Goal: Information Seeking & Learning: Understand process/instructions

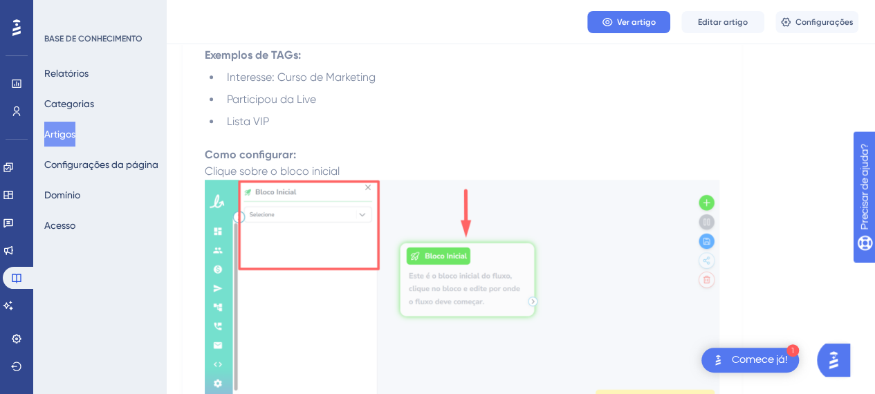
scroll to position [415, 0]
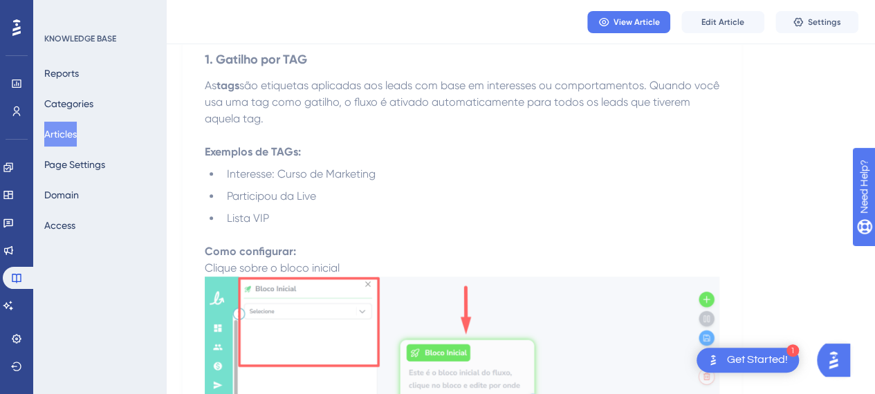
click at [438, 194] on li "Participou da Live" at bounding box center [470, 196] width 498 height 17
click at [287, 166] on li "Interesse: Curso de Marketing" at bounding box center [470, 174] width 498 height 17
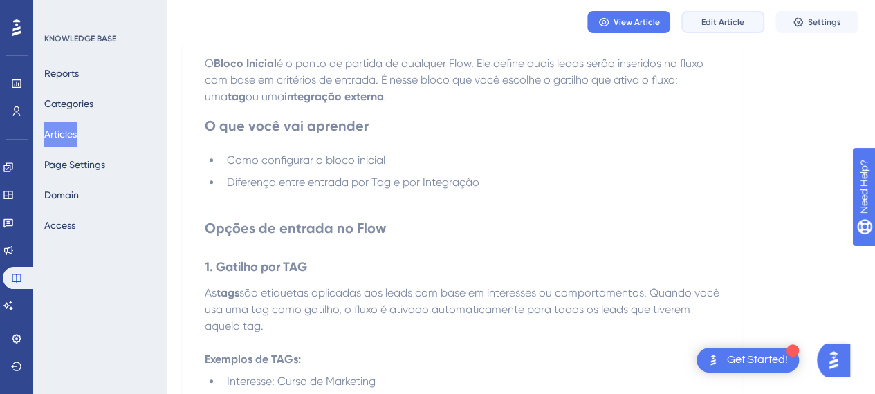
click at [734, 26] on span "Edit Article" at bounding box center [722, 22] width 43 height 11
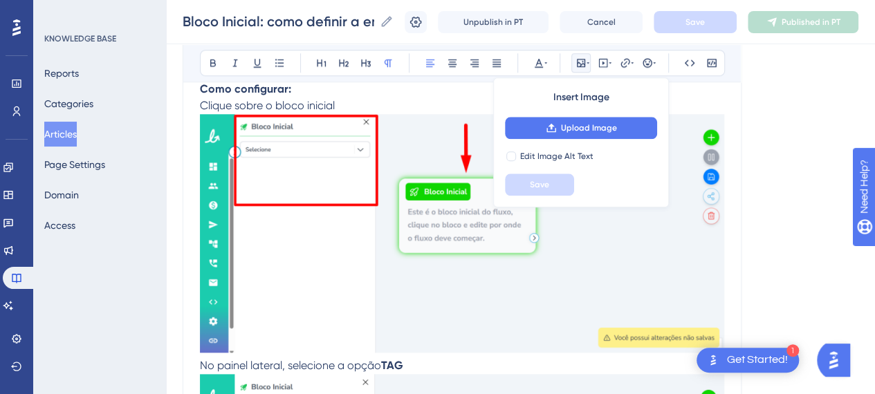
scroll to position [620, 0]
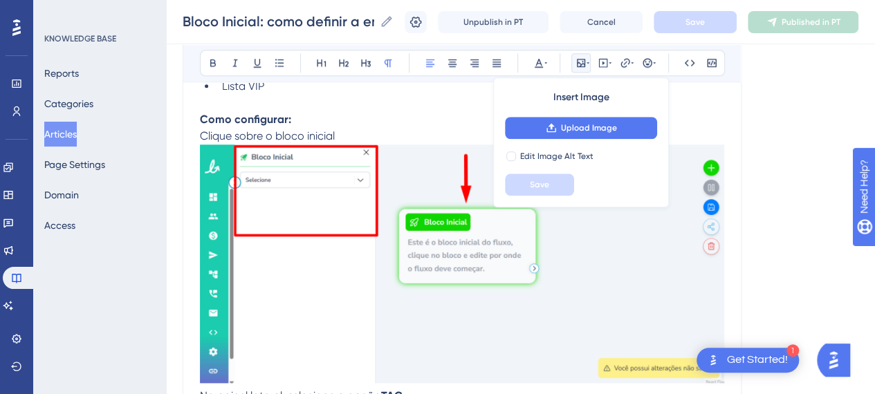
click at [560, 293] on img at bounding box center [462, 264] width 524 height 239
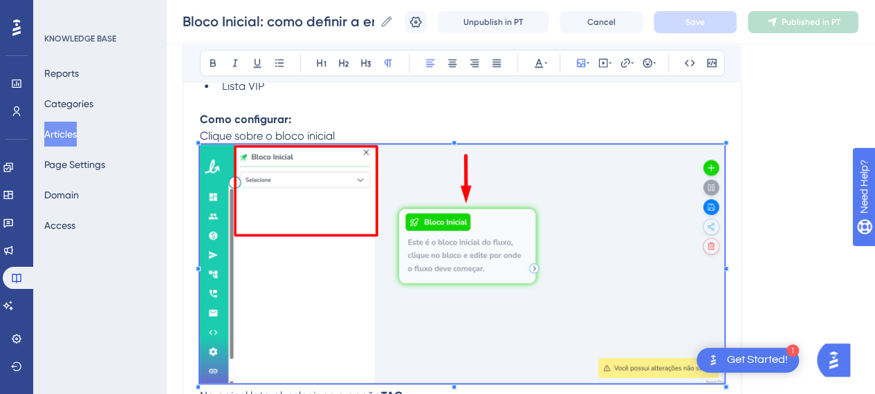
click at [489, 203] on img at bounding box center [462, 264] width 524 height 239
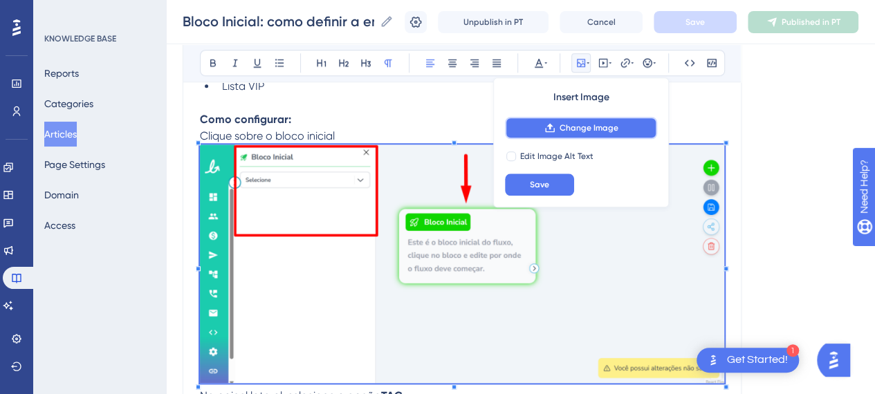
click at [582, 131] on span "Change Image" at bounding box center [589, 127] width 59 height 11
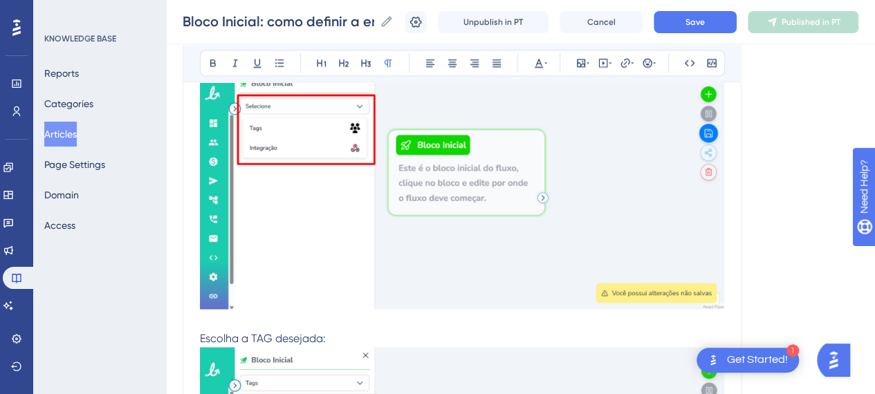
scroll to position [827, 0]
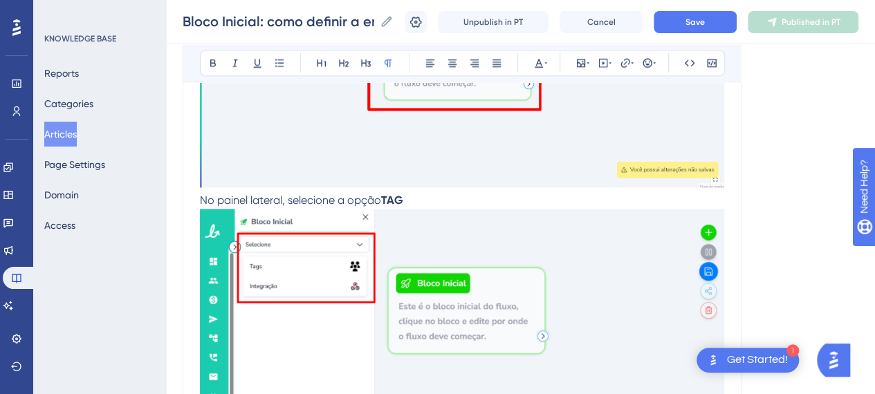
click at [200, 200] on span "No painel lateral, selecione a opção" at bounding box center [290, 200] width 181 height 13
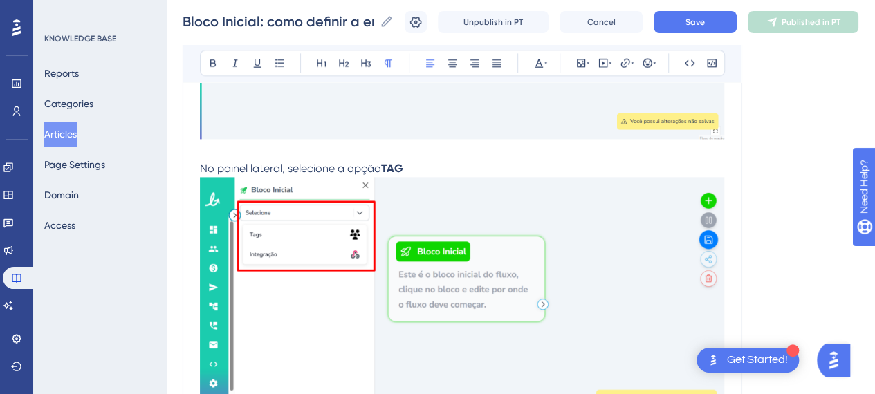
scroll to position [897, 0]
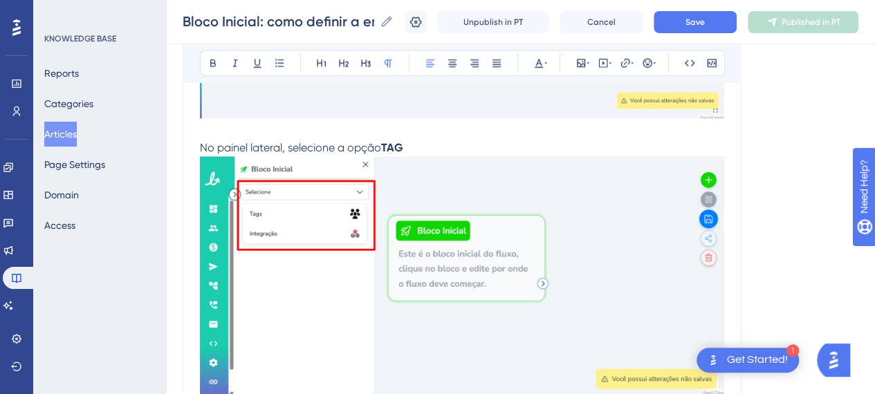
click at [365, 299] on img at bounding box center [462, 275] width 524 height 239
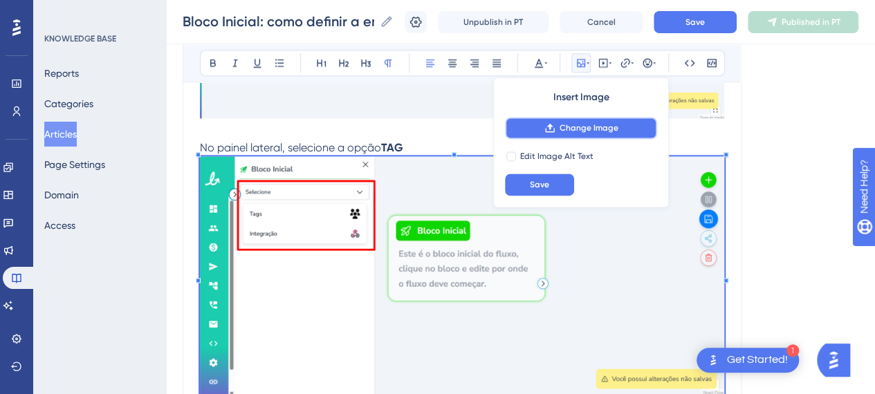
click at [592, 131] on span "Change Image" at bounding box center [589, 127] width 59 height 11
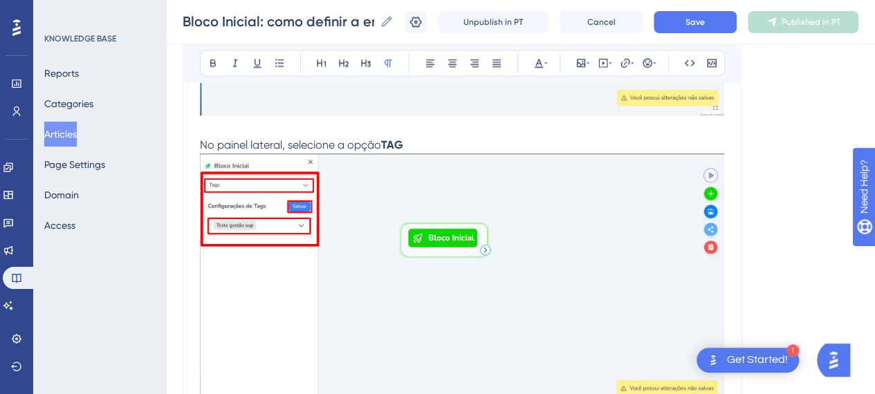
scroll to position [758, 0]
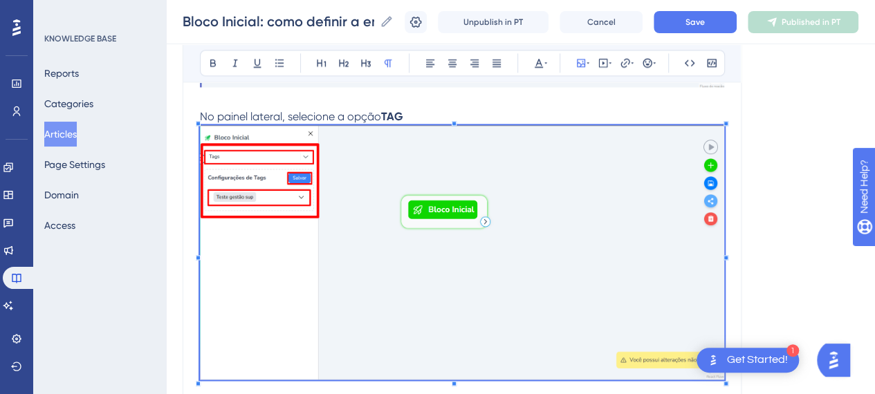
scroll to position [897, 0]
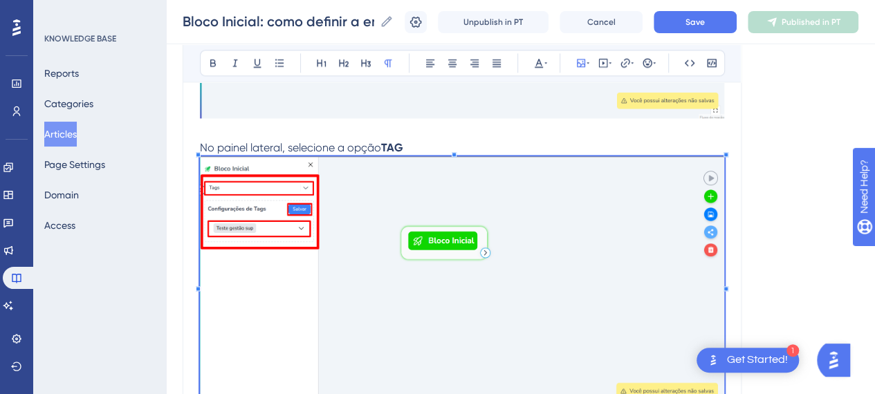
click at [403, 210] on img at bounding box center [462, 283] width 524 height 255
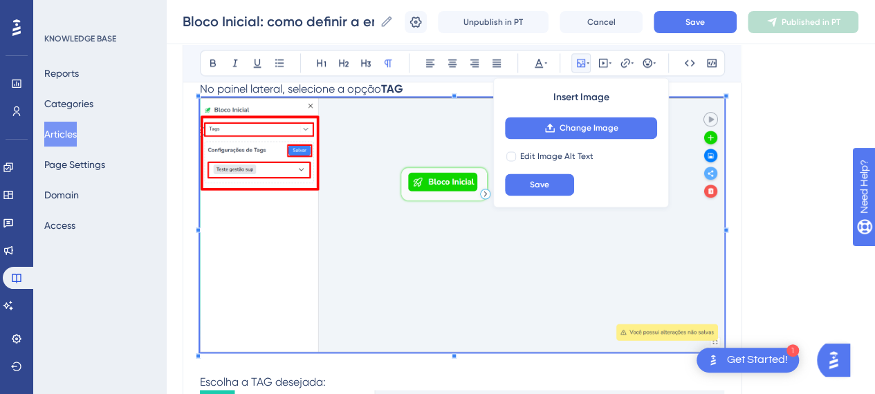
scroll to position [966, 0]
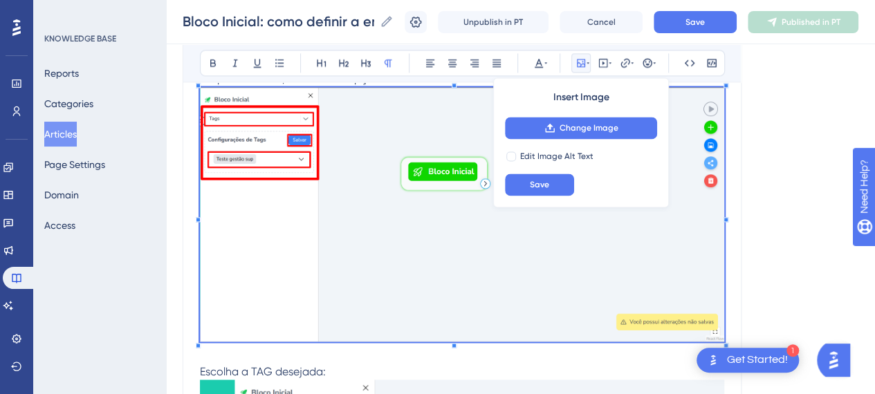
click at [423, 212] on img at bounding box center [462, 214] width 524 height 255
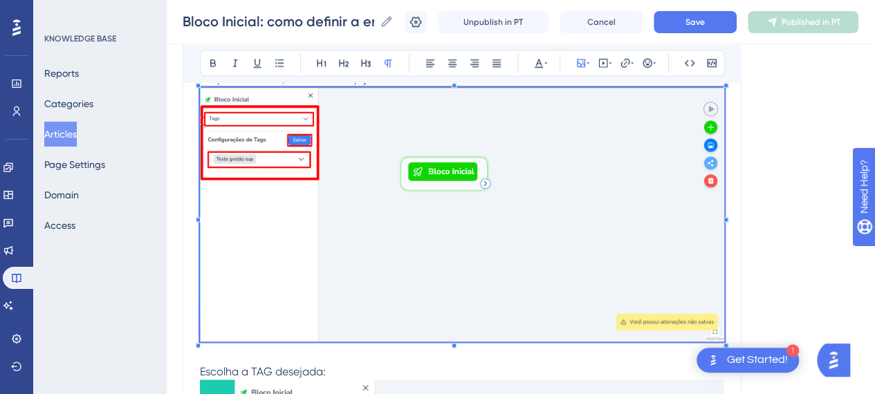
click at [506, 168] on img at bounding box center [462, 214] width 524 height 255
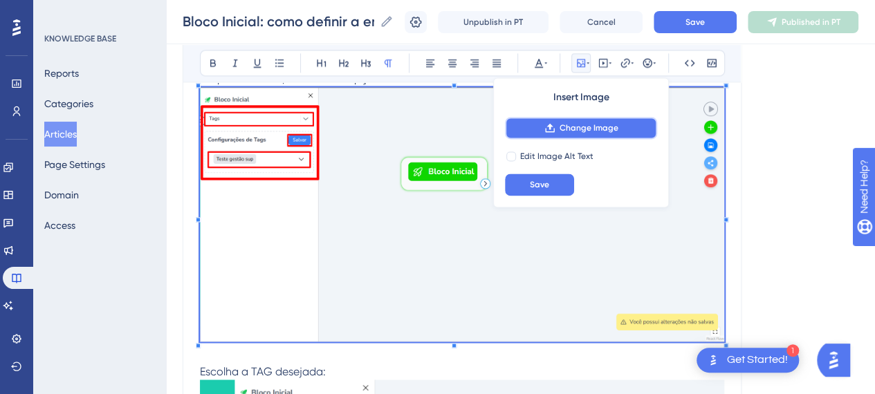
click at [569, 123] on span "Change Image" at bounding box center [589, 127] width 59 height 11
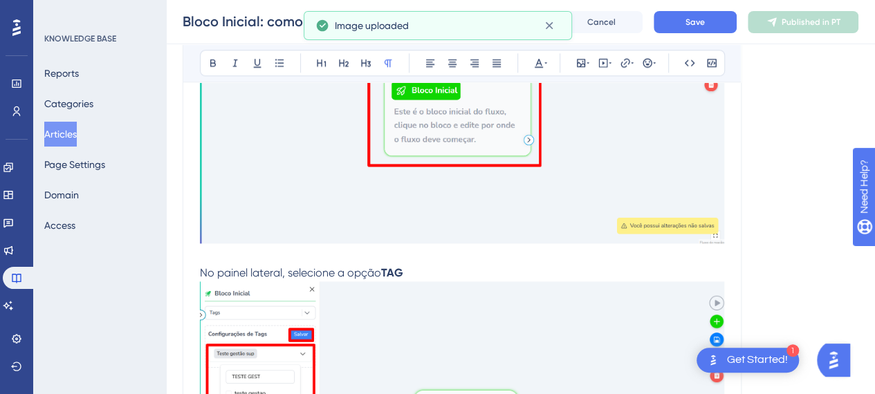
scroll to position [758, 0]
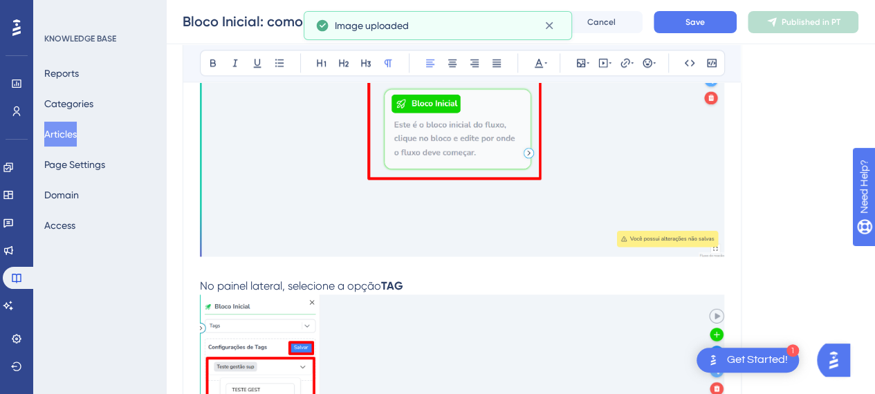
click at [230, 283] on span "No painel lateral, selecione a opção" at bounding box center [290, 285] width 181 height 13
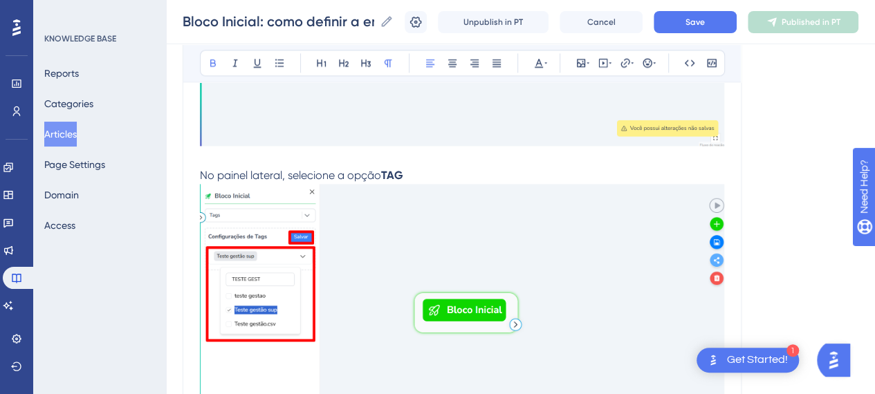
scroll to position [897, 0]
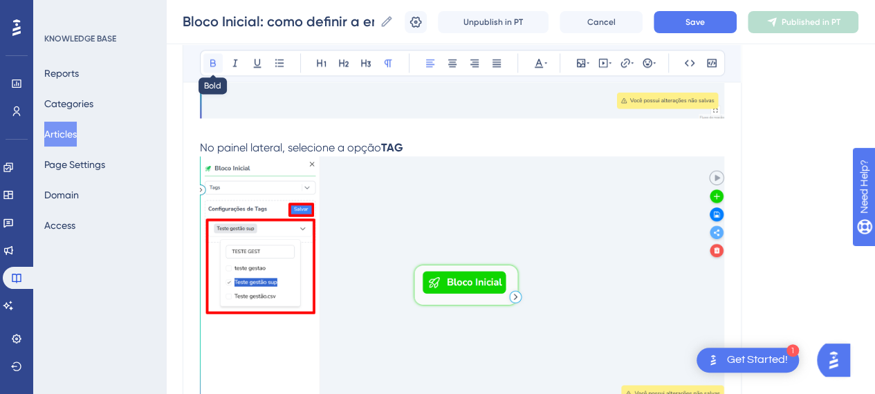
click at [217, 63] on icon at bounding box center [213, 62] width 11 height 11
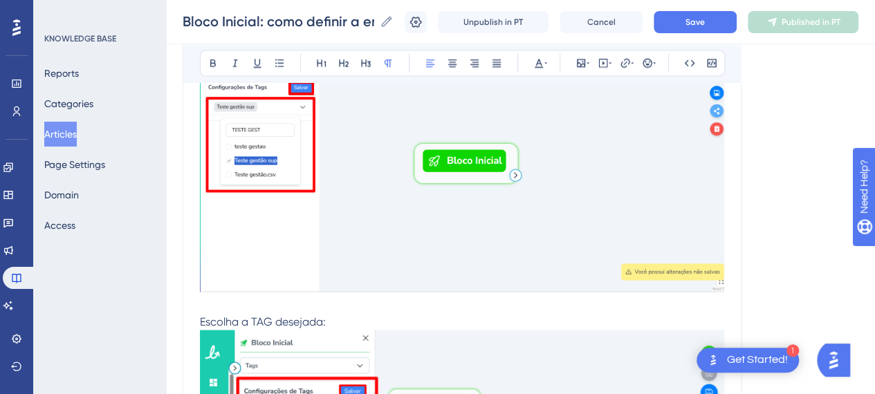
scroll to position [827, 0]
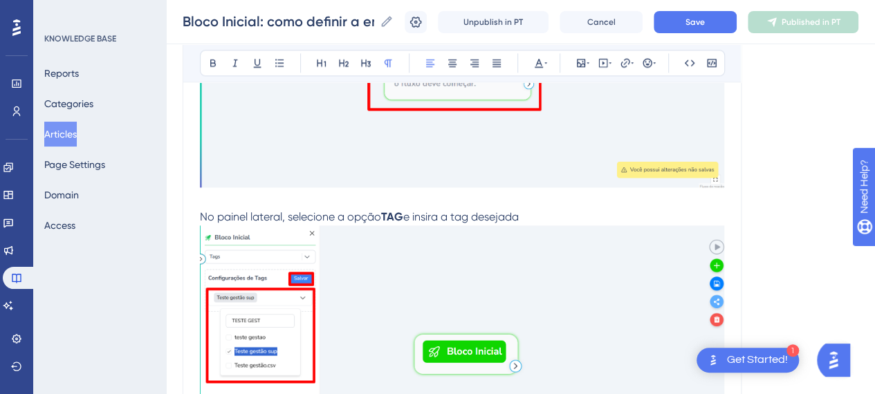
click at [416, 214] on span "e insira a tag desejada" at bounding box center [461, 216] width 116 height 13
click at [551, 214] on p "No painel lateral, selecione a opção TAG, insira a tag desejada" at bounding box center [462, 348] width 524 height 279
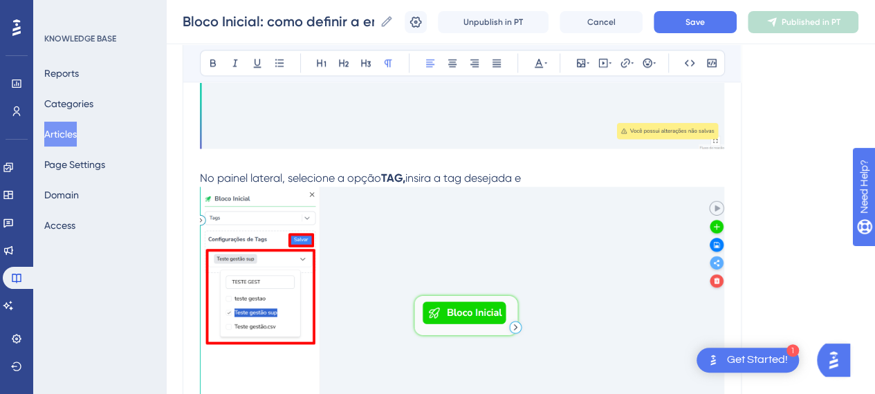
scroll to position [897, 0]
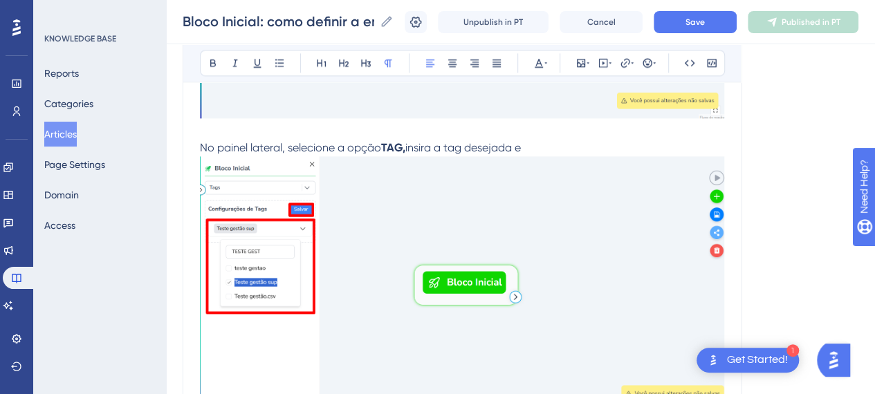
click at [556, 151] on p "No painel lateral, selecione a opção TAG, insira a tag desejada e" at bounding box center [462, 279] width 524 height 279
click at [536, 145] on p "No painel lateral, selecione a opção TAG, insira a tag desejada e" at bounding box center [462, 279] width 524 height 279
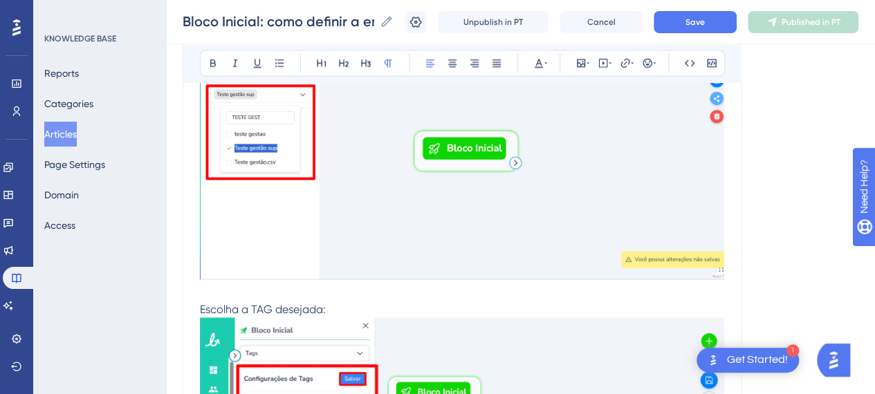
scroll to position [1104, 0]
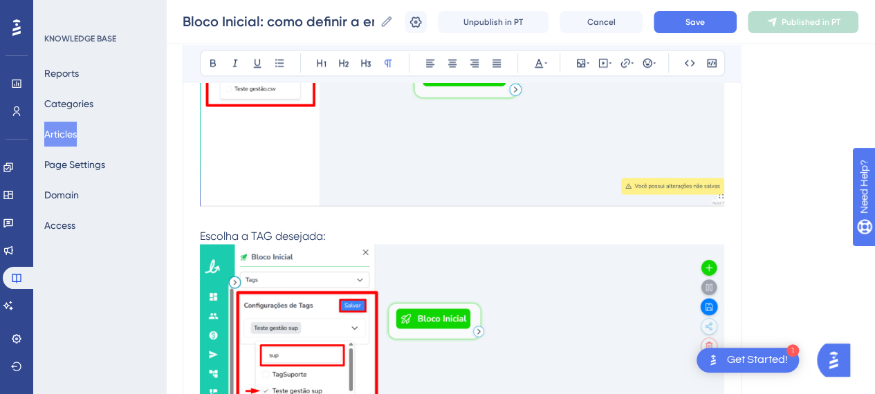
click at [303, 212] on p at bounding box center [462, 219] width 524 height 17
click at [407, 314] on img at bounding box center [462, 363] width 524 height 239
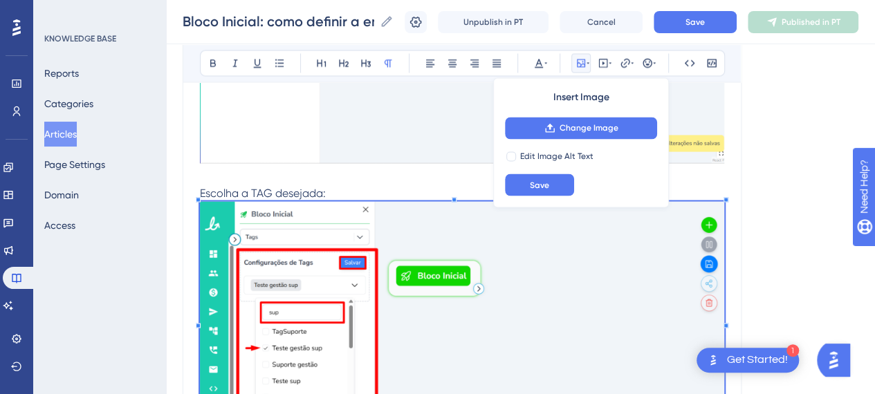
scroll to position [1312, 0]
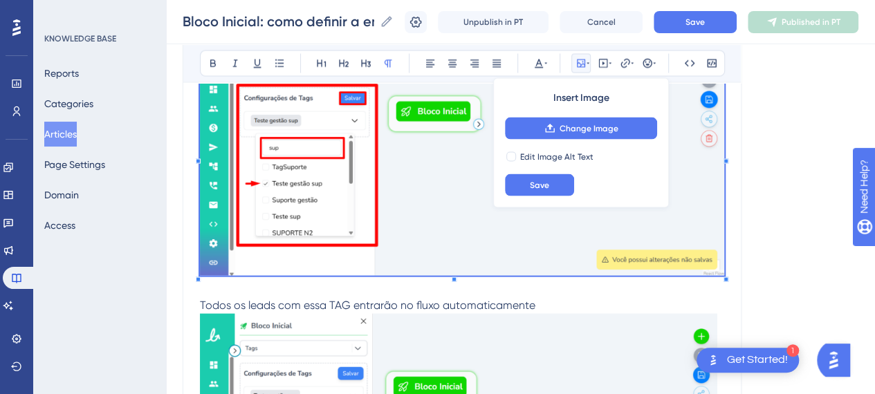
click at [412, 219] on img at bounding box center [462, 156] width 524 height 239
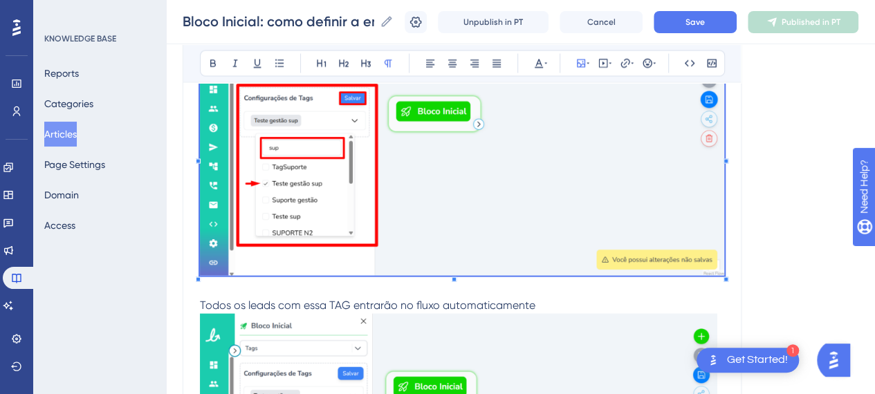
click at [412, 220] on img at bounding box center [462, 156] width 524 height 239
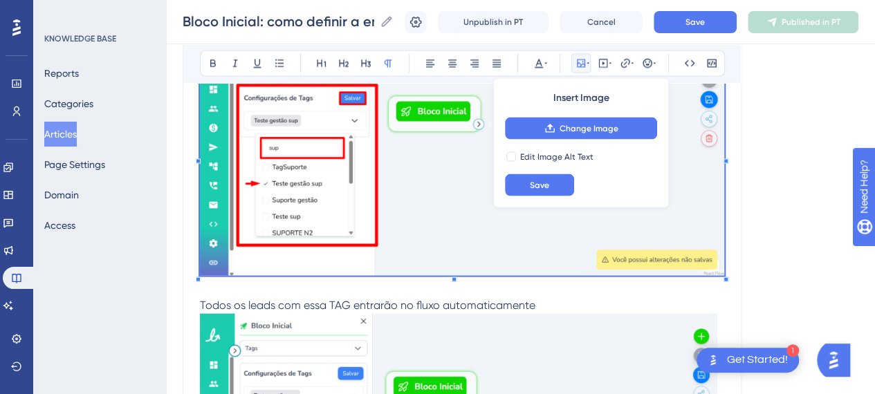
click at [421, 192] on img at bounding box center [462, 156] width 524 height 239
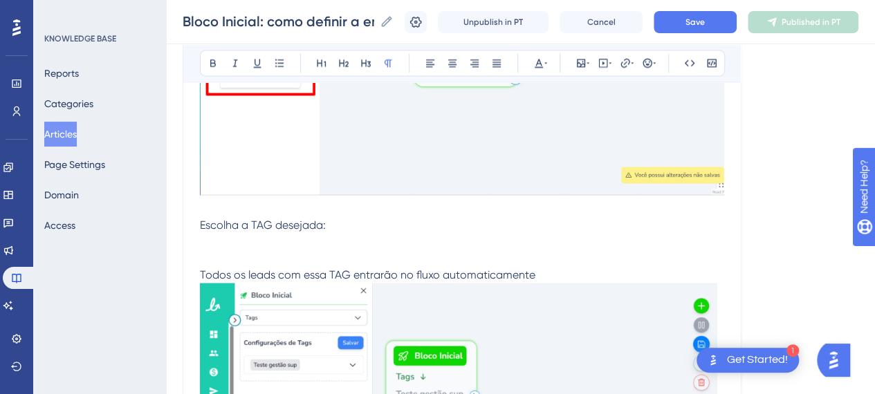
scroll to position [1104, 0]
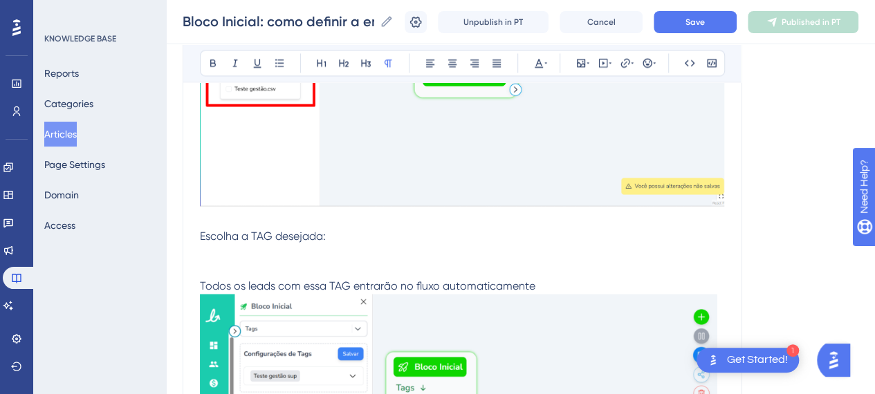
drag, startPoint x: 320, startPoint y: 219, endPoint x: 216, endPoint y: 221, distance: 104.5
click at [214, 220] on p at bounding box center [462, 219] width 524 height 17
click at [336, 255] on p "Escolha a TAG desejada:" at bounding box center [462, 244] width 524 height 33
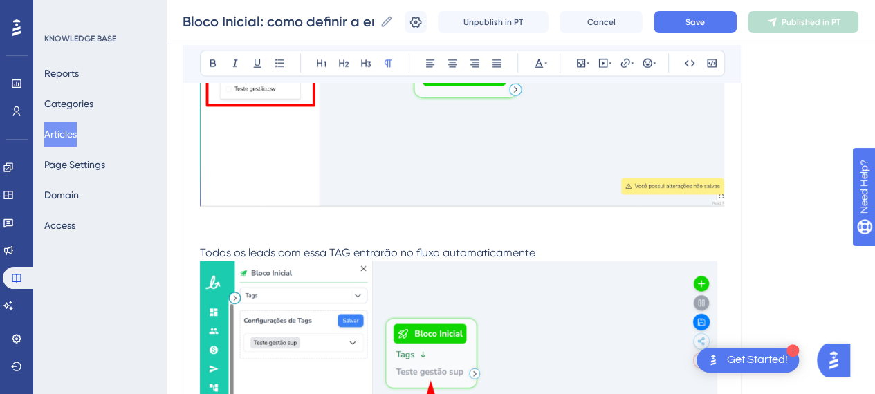
click at [238, 228] on p at bounding box center [462, 236] width 524 height 17
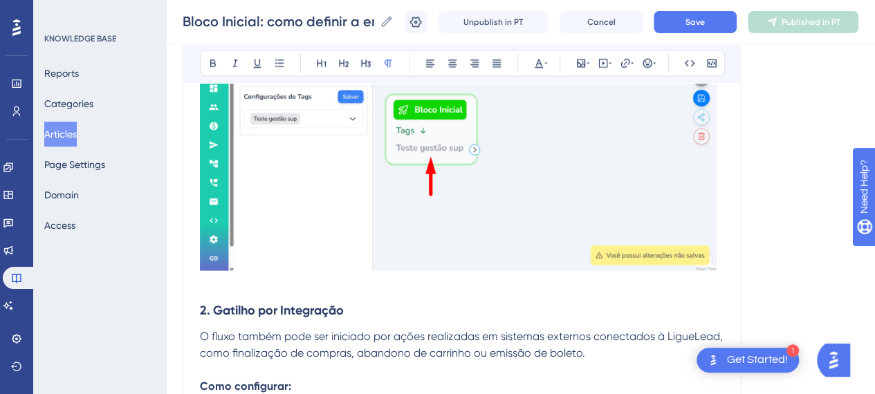
scroll to position [1173, 0]
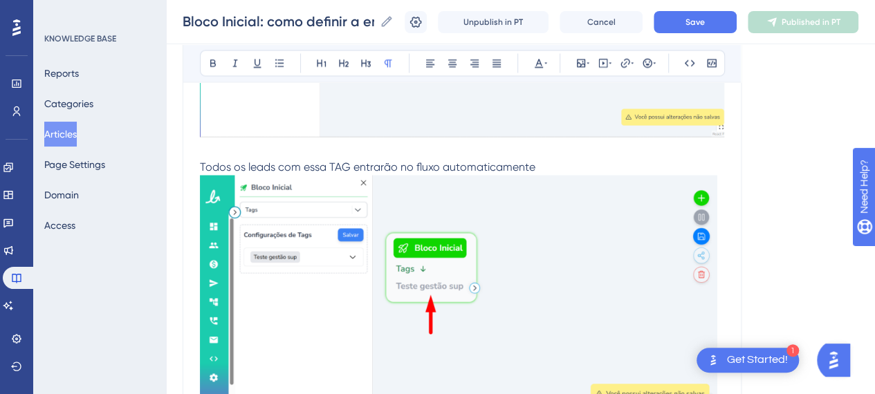
click at [501, 268] on img at bounding box center [462, 292] width 524 height 235
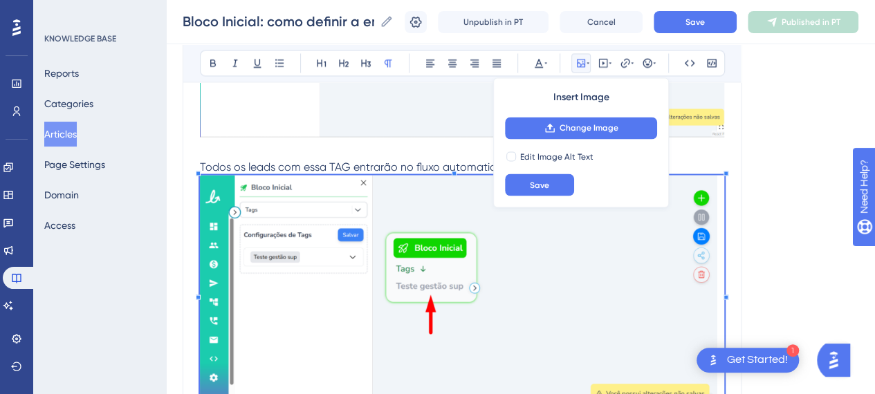
click at [501, 268] on img at bounding box center [462, 292] width 524 height 235
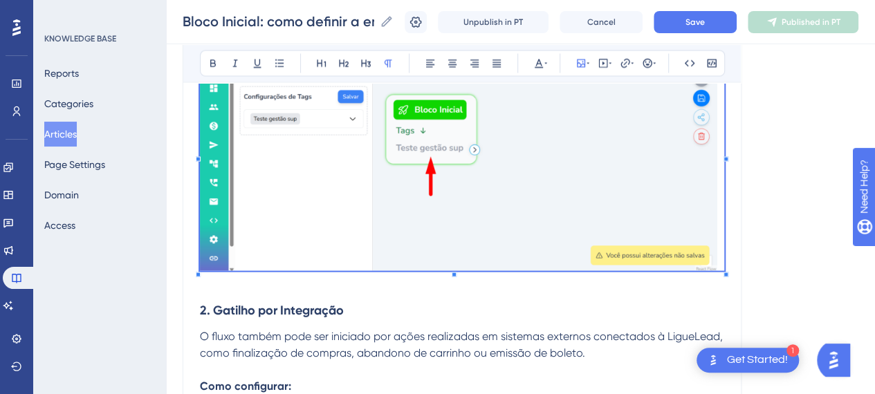
click at [459, 175] on img at bounding box center [462, 154] width 524 height 235
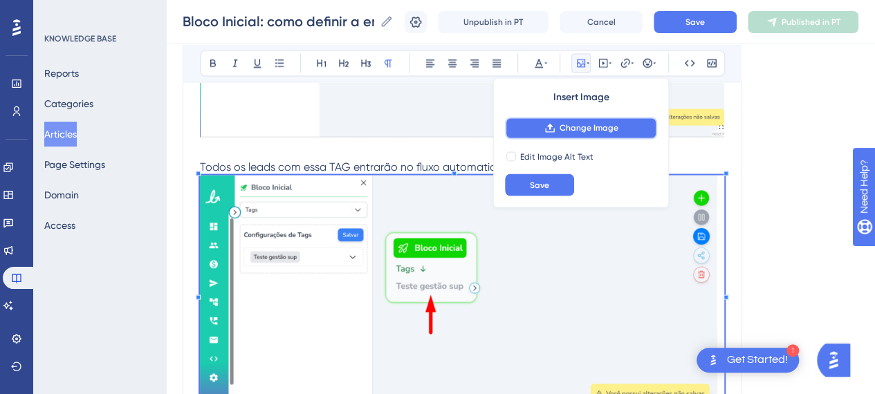
click at [598, 127] on span "Change Image" at bounding box center [589, 127] width 59 height 11
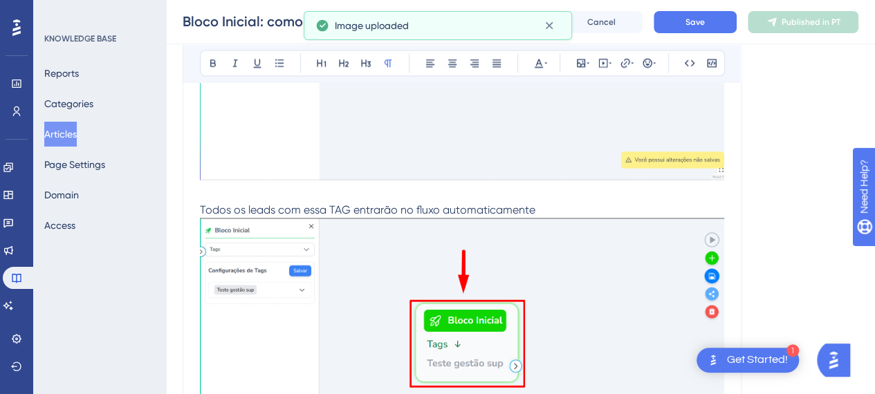
scroll to position [1104, 0]
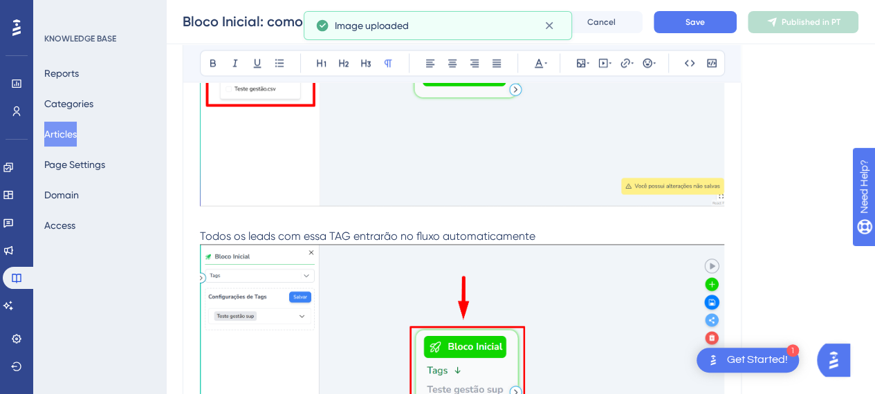
click at [276, 223] on p at bounding box center [462, 219] width 524 height 17
click at [573, 233] on p "Todos os leads com essa TAG entrarão no fluxo automaticamente" at bounding box center [462, 365] width 524 height 275
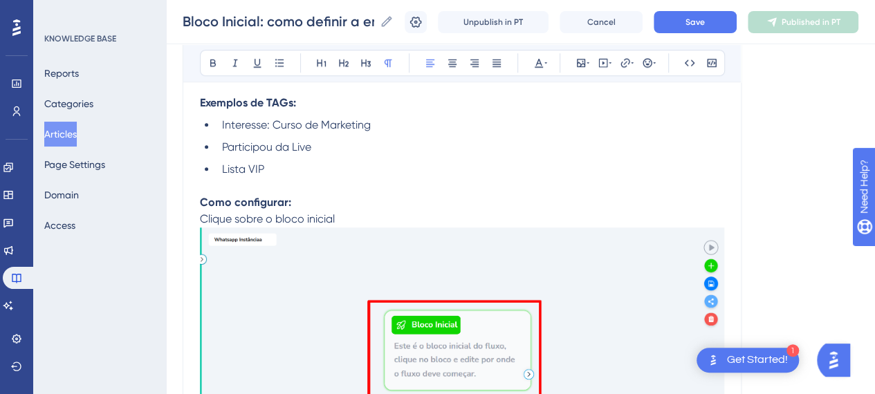
scroll to position [482, 0]
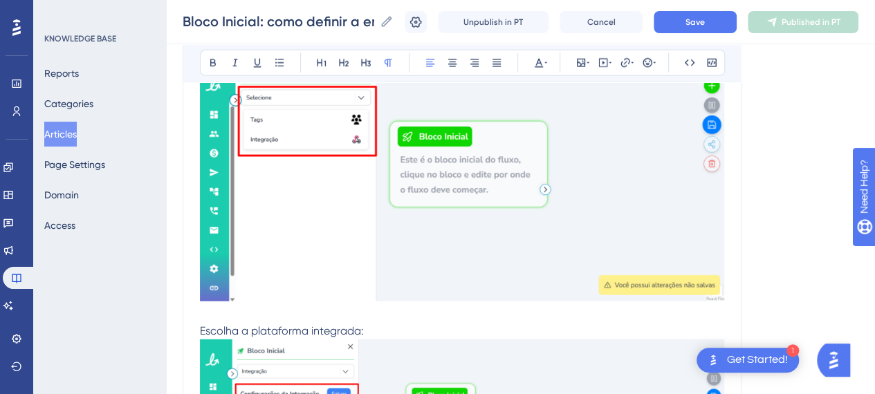
scroll to position [1658, 0]
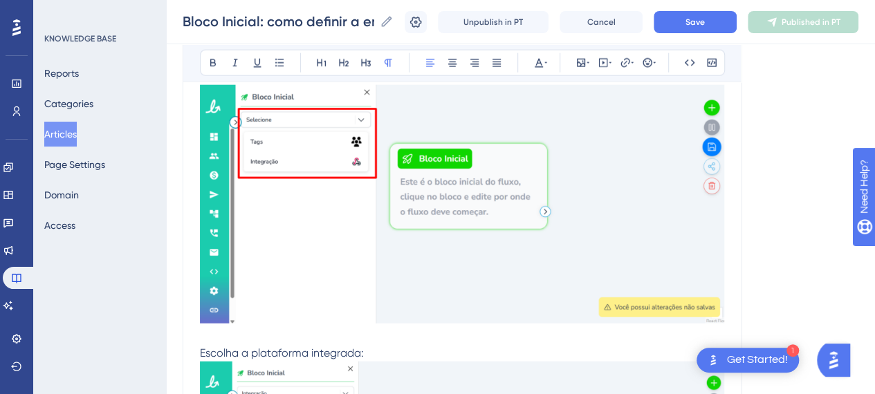
click at [429, 250] on img at bounding box center [462, 204] width 524 height 239
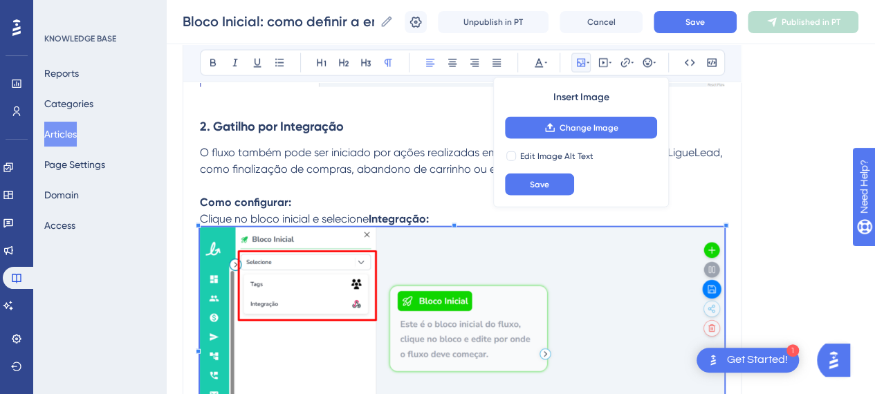
scroll to position [1588, 0]
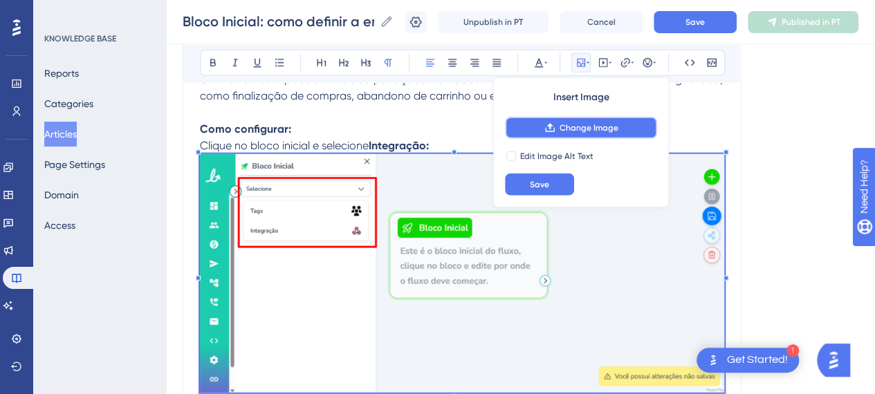
click at [593, 122] on span "Change Image" at bounding box center [589, 127] width 59 height 11
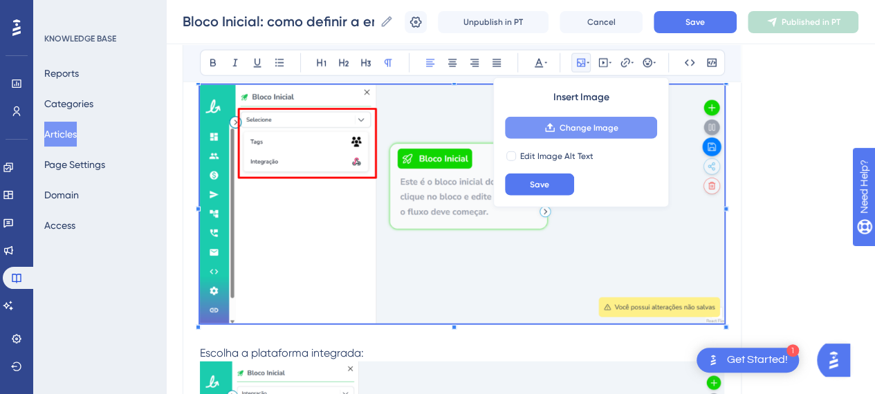
click at [544, 127] on icon at bounding box center [549, 127] width 11 height 11
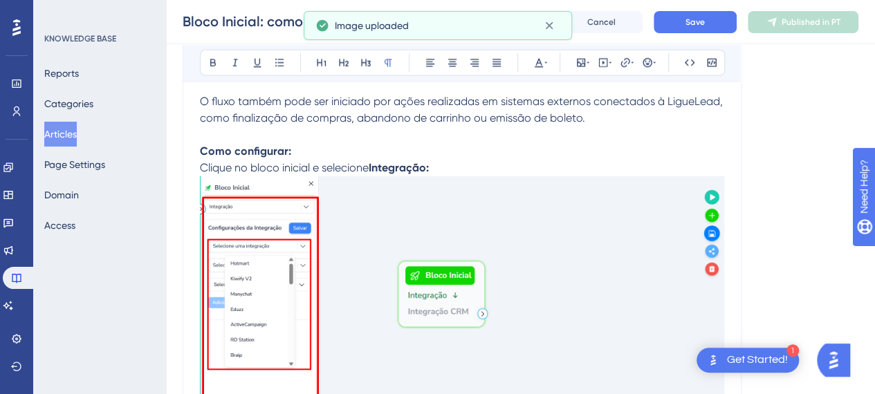
scroll to position [1519, 0]
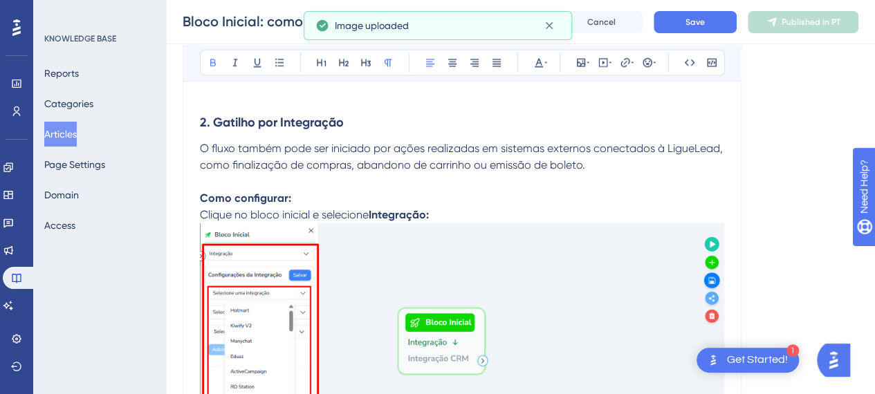
click at [438, 207] on p "Clique no bloco inicial e selecione Integração:" at bounding box center [462, 344] width 524 height 275
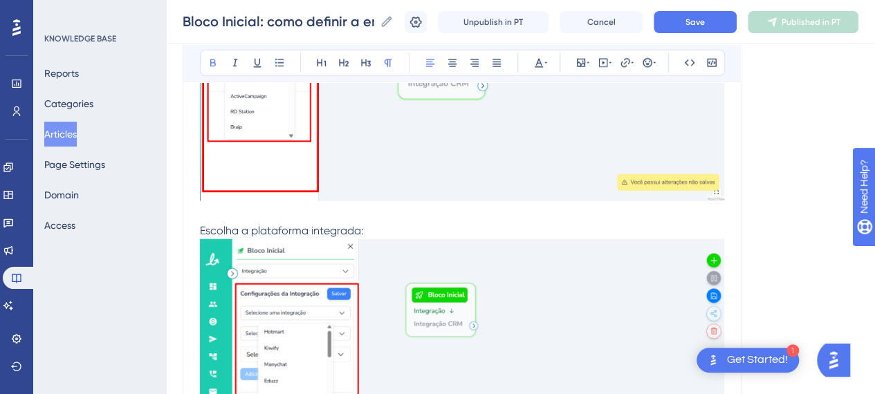
scroll to position [1796, 0]
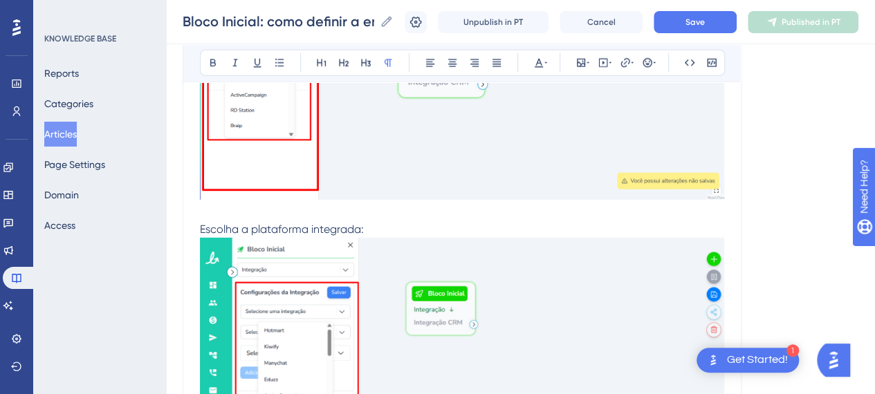
click at [412, 206] on p at bounding box center [462, 213] width 524 height 17
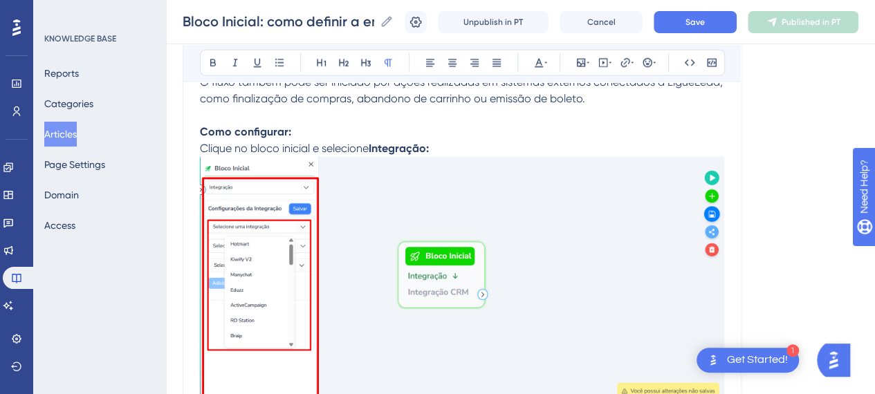
scroll to position [1519, 0]
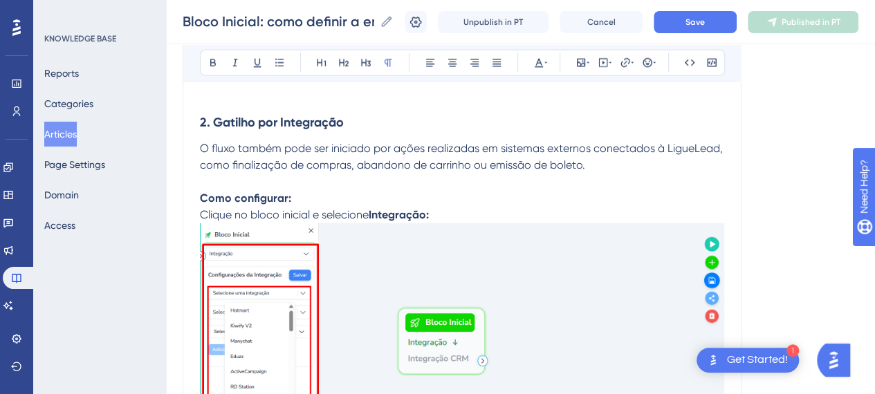
click at [454, 211] on p "Clique no bloco inicial e selecione Integração:" at bounding box center [462, 344] width 524 height 275
click at [210, 66] on icon at bounding box center [213, 63] width 6 height 8
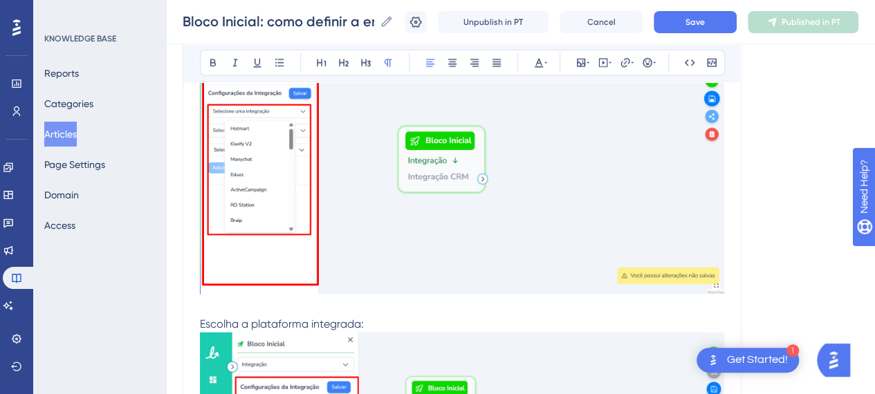
scroll to position [1796, 0]
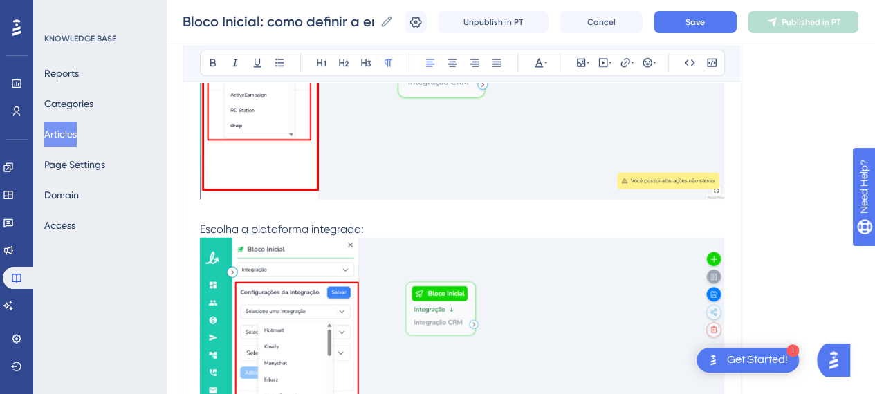
click at [374, 221] on p "Escolha a plataforma integrada:" at bounding box center [462, 229] width 524 height 17
click at [378, 270] on img at bounding box center [462, 357] width 524 height 238
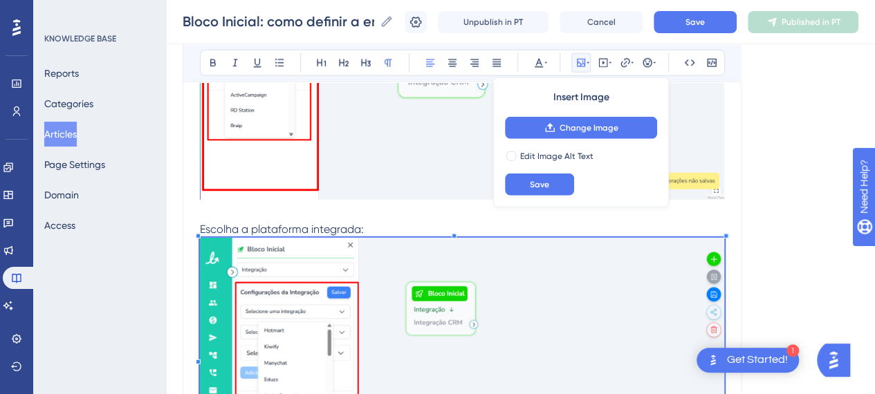
click at [522, 276] on img at bounding box center [462, 357] width 524 height 238
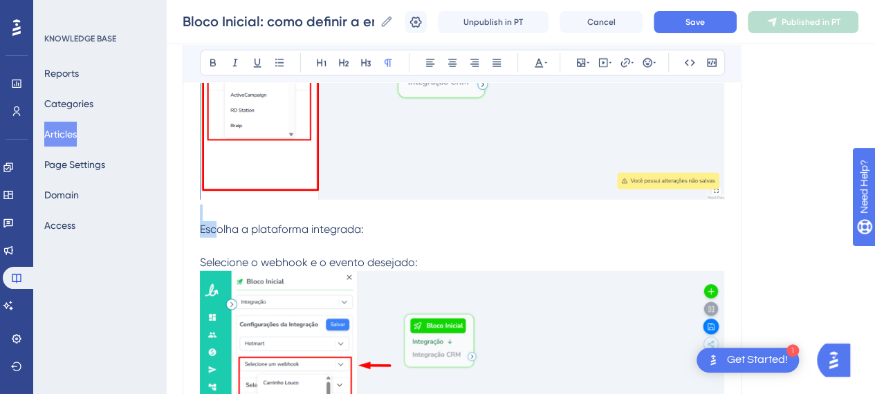
drag, startPoint x: 340, startPoint y: 217, endPoint x: 263, endPoint y: 228, distance: 78.3
click at [263, 228] on span "Escolha a plataforma integrada:" at bounding box center [282, 229] width 164 height 13
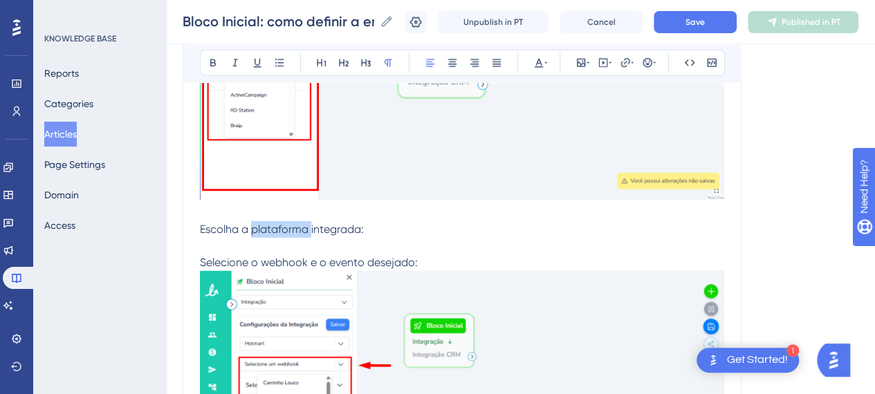
click at [263, 228] on span "Escolha a plataforma integrada:" at bounding box center [282, 229] width 164 height 13
click at [381, 226] on p "Escolha a plataforma integrada:" at bounding box center [462, 229] width 524 height 17
drag, startPoint x: 318, startPoint y: 226, endPoint x: 201, endPoint y: 223, distance: 117.0
click at [201, 223] on p "Escolha a plataforma integrada:" at bounding box center [462, 229] width 524 height 17
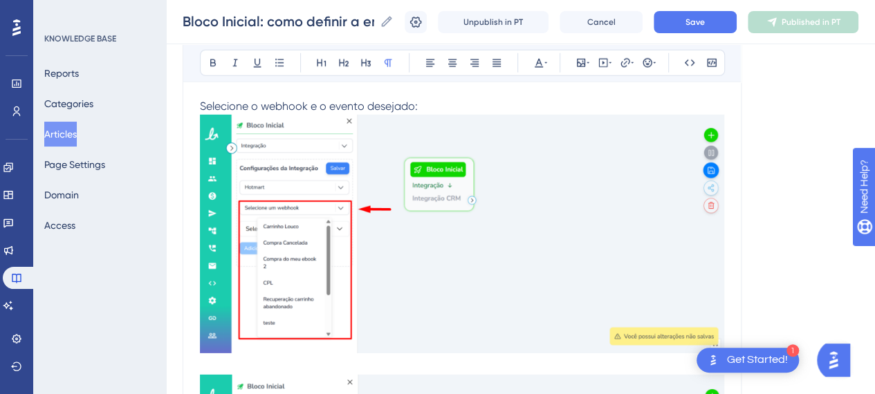
scroll to position [1934, 0]
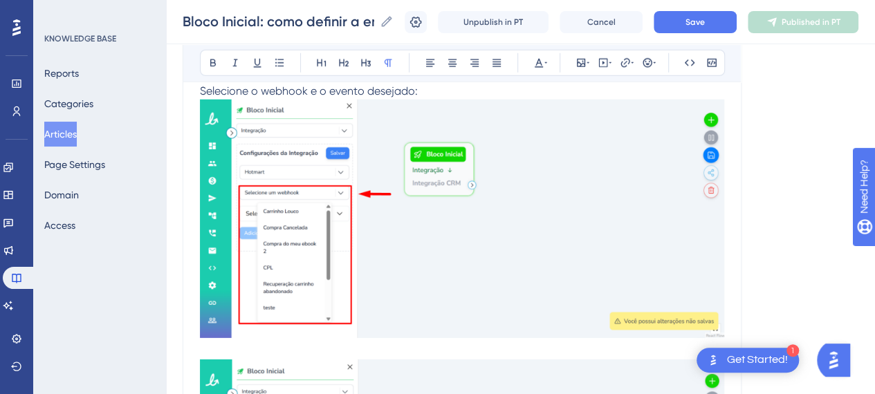
click at [380, 233] on img at bounding box center [462, 219] width 524 height 239
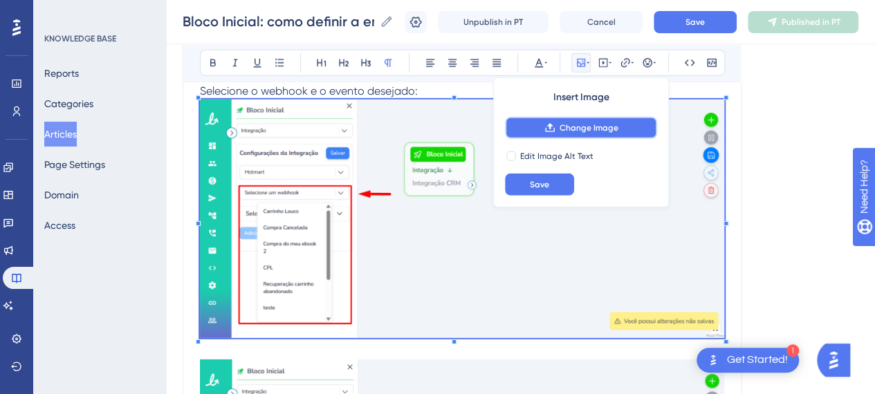
click at [586, 134] on button "Change Image" at bounding box center [581, 128] width 152 height 22
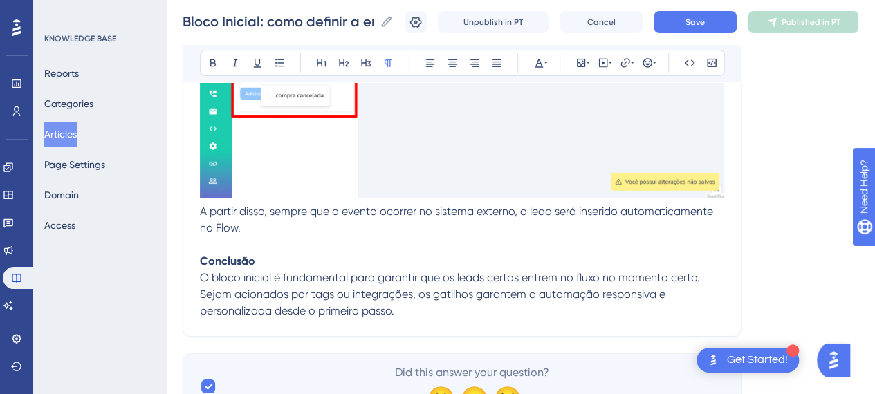
scroll to position [2211, 0]
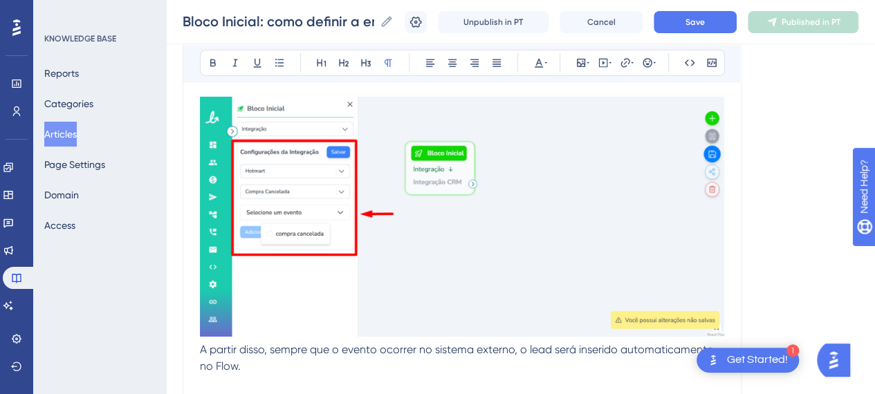
click at [473, 244] on img at bounding box center [462, 217] width 524 height 240
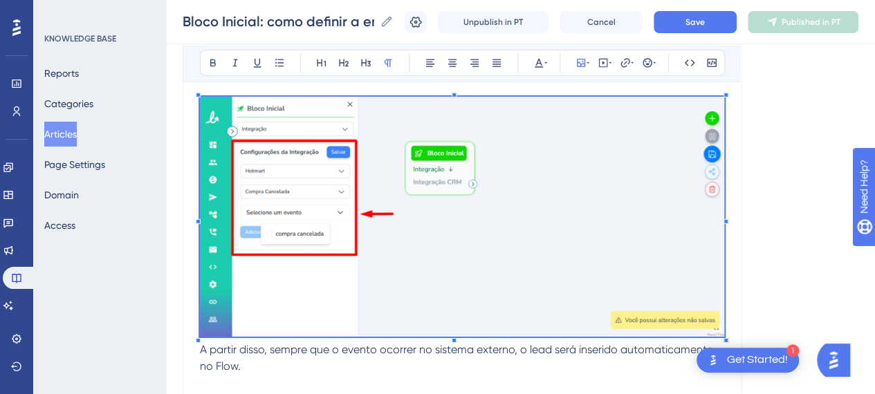
click at [596, 164] on img at bounding box center [462, 217] width 524 height 240
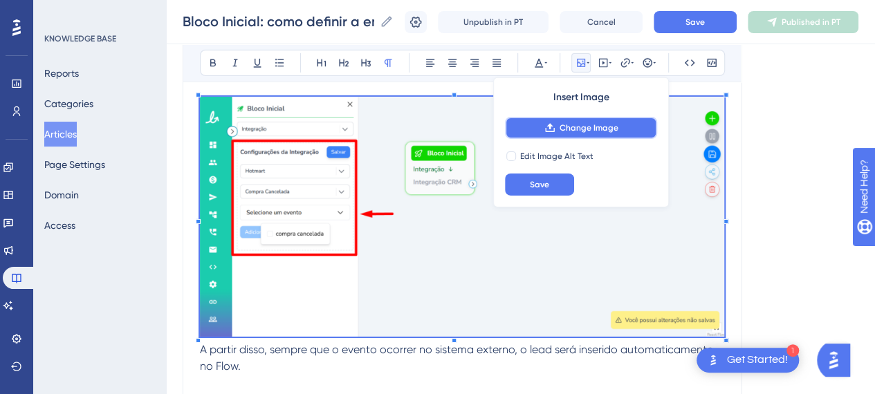
click at [603, 131] on span "Change Image" at bounding box center [589, 127] width 59 height 11
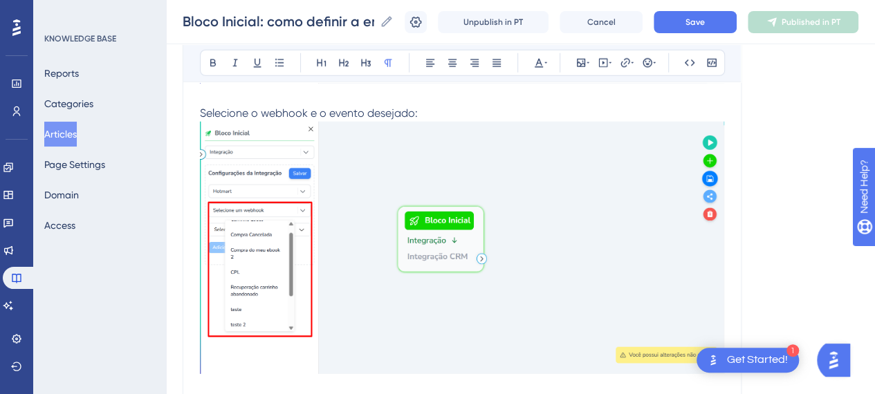
scroll to position [1843, 0]
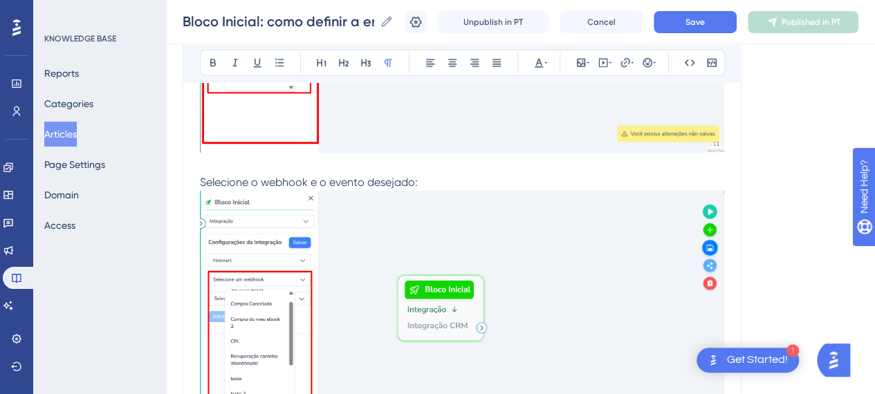
click at [433, 182] on p "Selecione o webhook e o evento desejado:" at bounding box center [462, 182] width 524 height 17
click at [437, 184] on p "Selecione o webhook e o evento desejado:" at bounding box center [462, 182] width 524 height 17
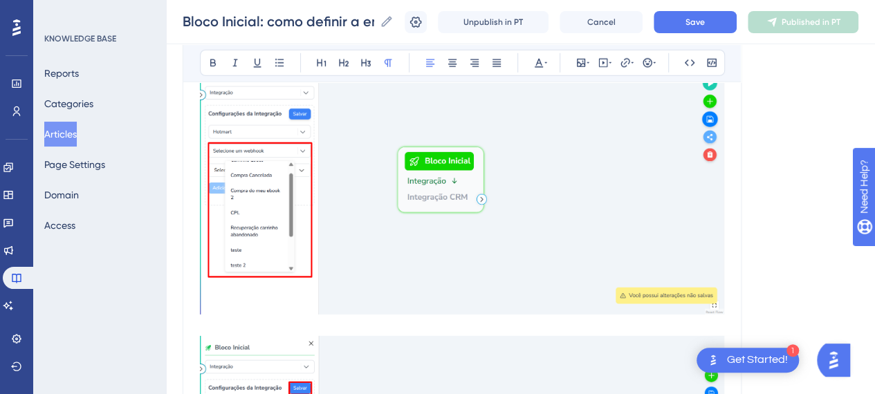
scroll to position [2189, 0]
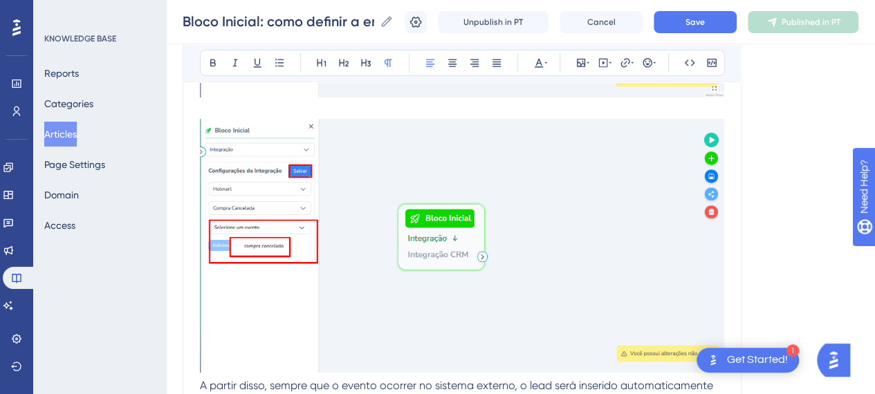
click at [331, 114] on p at bounding box center [462, 239] width 524 height 275
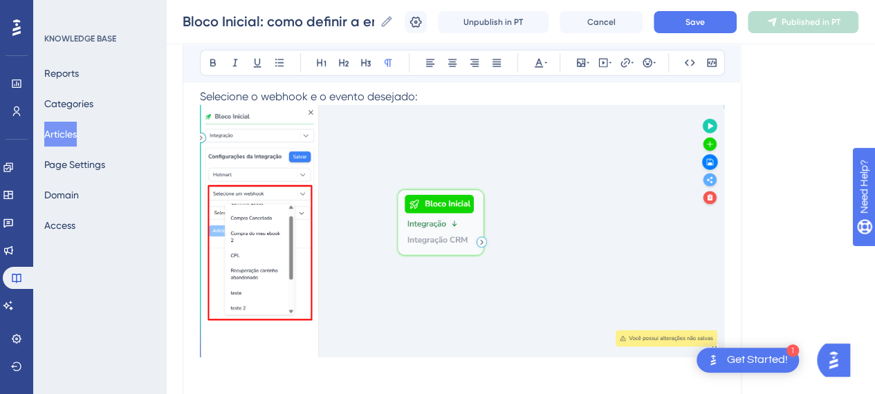
scroll to position [1843, 0]
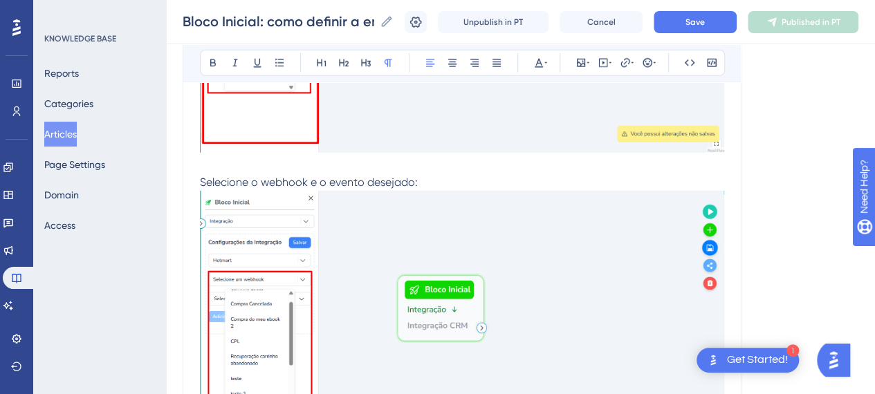
click at [355, 181] on span "Selecione o webhook e o evento desejado:" at bounding box center [309, 182] width 218 height 13
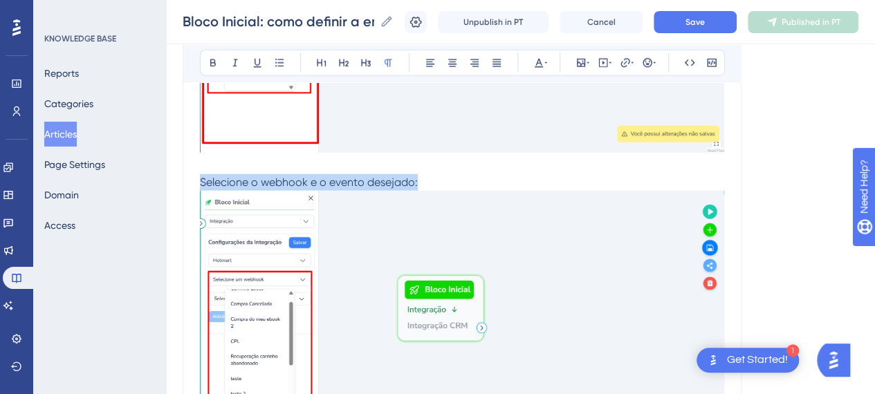
click at [355, 181] on span "Selecione o webhook e o evento desejado:" at bounding box center [309, 182] width 218 height 13
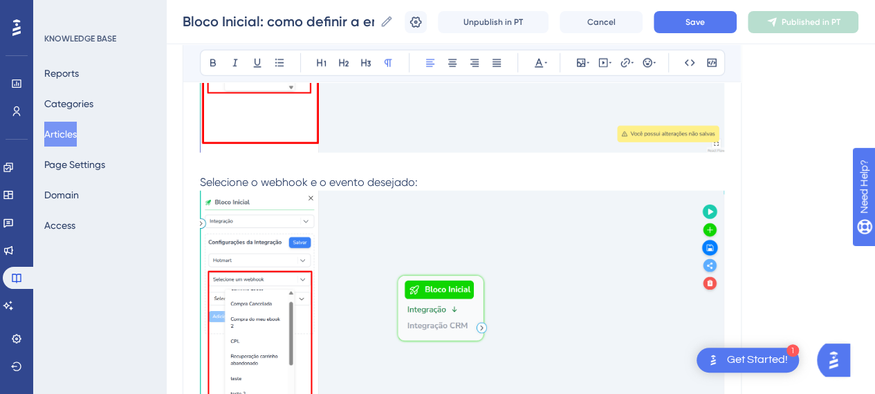
click at [459, 181] on p "Selecione o webhook e o evento desejado:" at bounding box center [462, 182] width 524 height 17
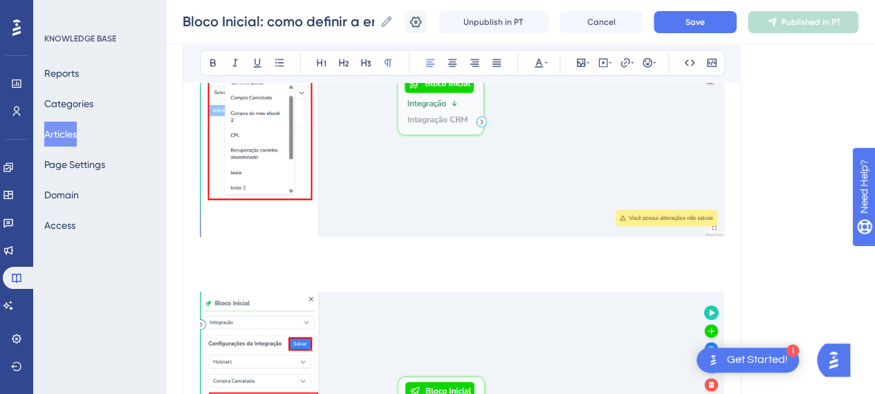
scroll to position [2120, 0]
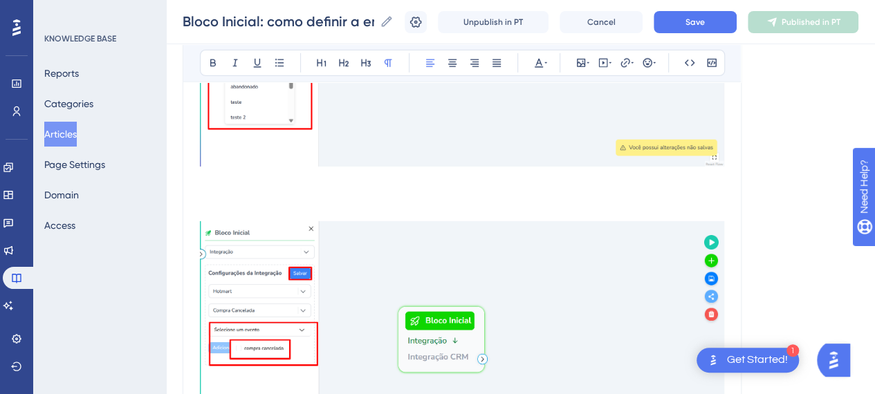
click at [310, 200] on p at bounding box center [462, 196] width 524 height 17
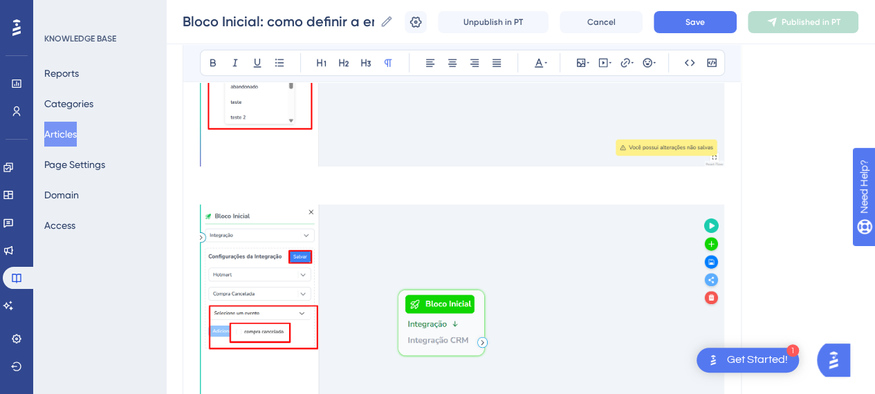
click at [235, 190] on p at bounding box center [462, 325] width 524 height 275
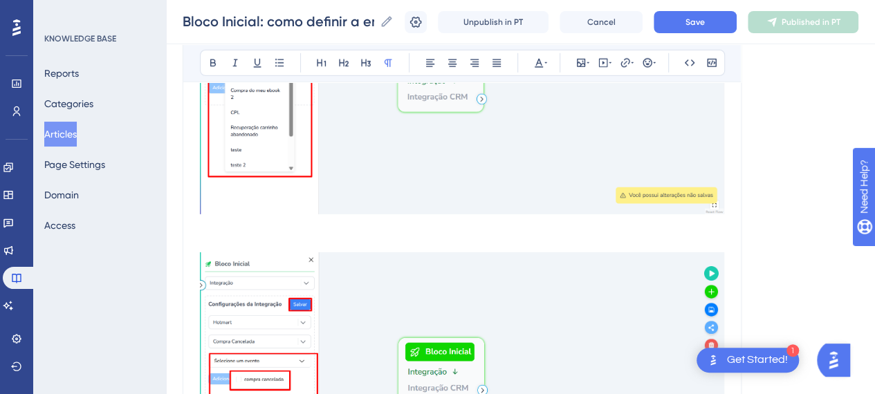
scroll to position [2051, 0]
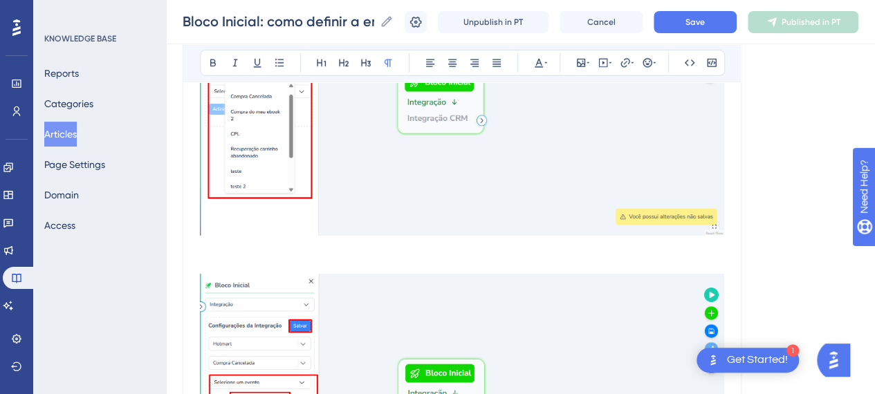
click at [335, 248] on p at bounding box center [462, 249] width 524 height 17
click at [325, 257] on p at bounding box center [462, 394] width 524 height 275
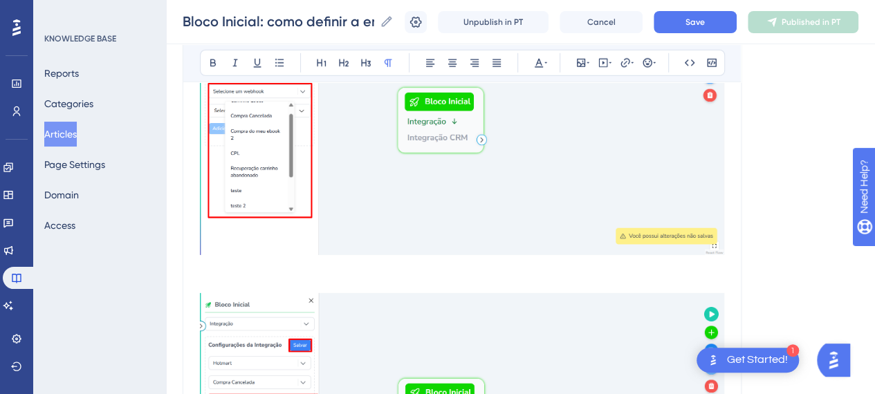
scroll to position [2120, 0]
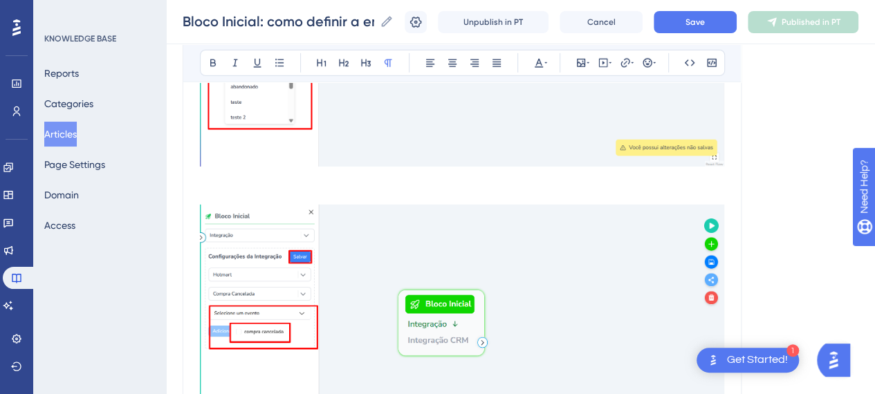
click at [250, 190] on p at bounding box center [462, 325] width 524 height 275
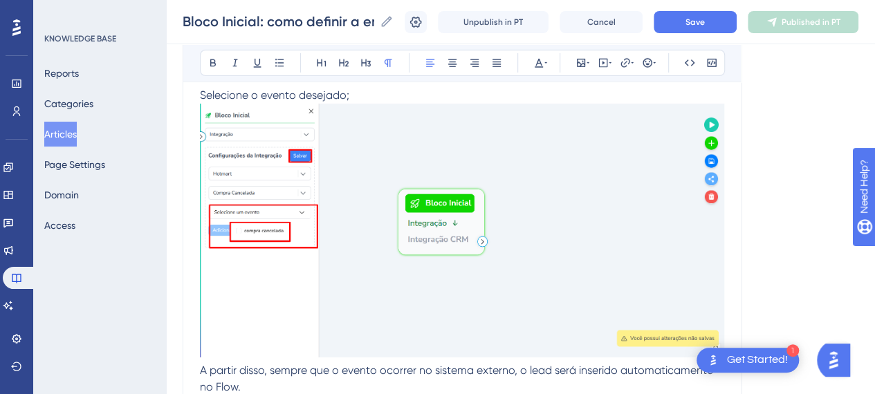
scroll to position [2258, 0]
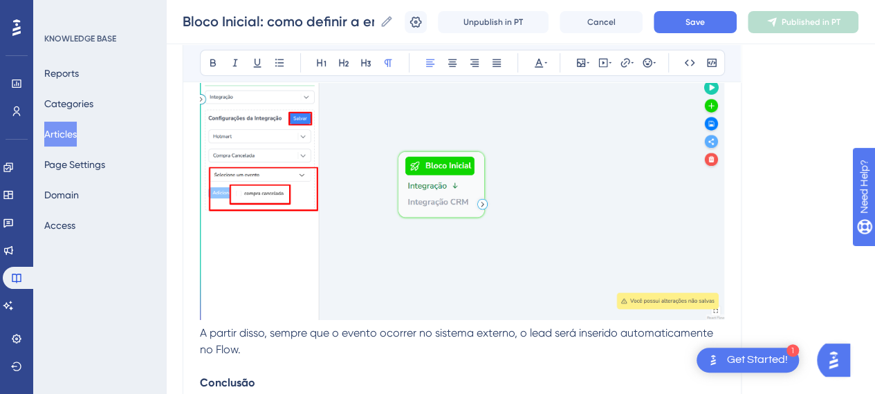
drag, startPoint x: 282, startPoint y: 357, endPoint x: 274, endPoint y: 354, distance: 9.0
click at [282, 358] on p "Conclusão" at bounding box center [462, 374] width 524 height 33
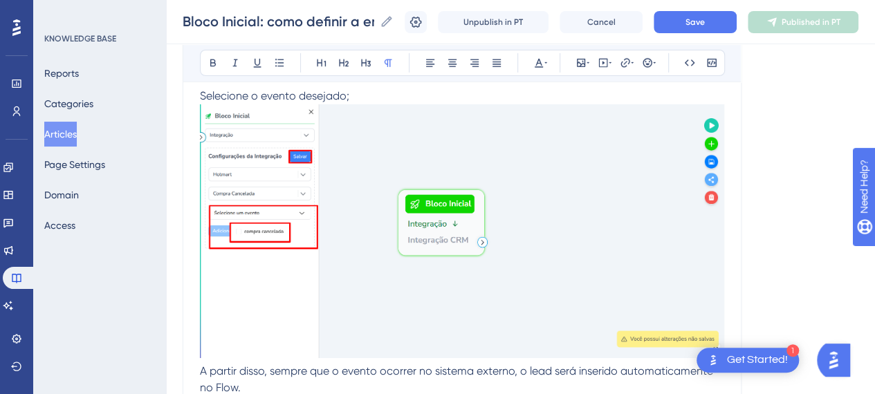
scroll to position [2189, 0]
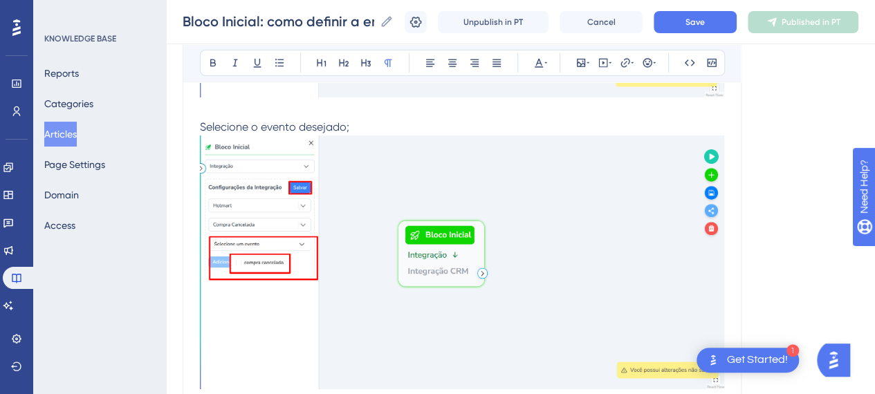
click at [303, 111] on p at bounding box center [462, 110] width 524 height 17
click at [396, 131] on p "Selecione o evento desejado;" at bounding box center [462, 256] width 524 height 275
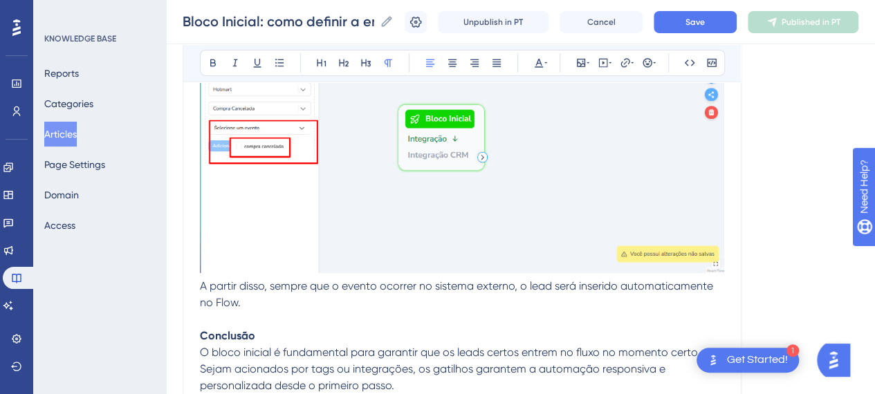
scroll to position [2327, 0]
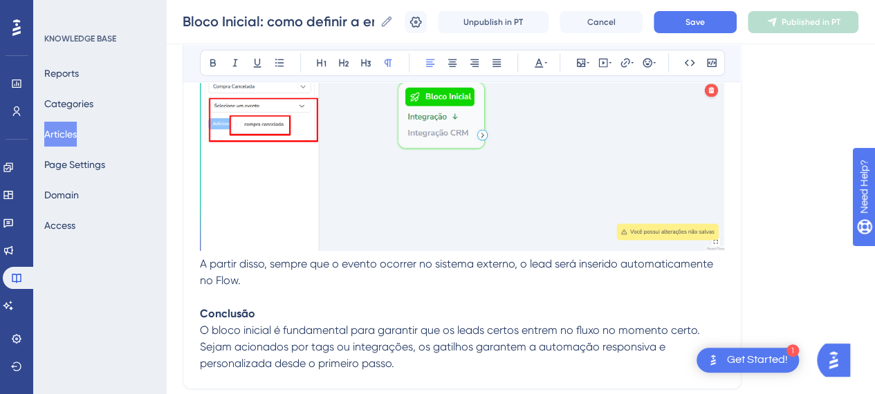
click at [297, 294] on p "Conclusão" at bounding box center [462, 305] width 524 height 33
drag, startPoint x: 311, startPoint y: 262, endPoint x: 357, endPoint y: 270, distance: 46.4
click at [356, 269] on p "A partir disso, sempre que o evento ocorrer no sistema externo, o lead será ins…" at bounding box center [462, 272] width 524 height 33
click at [360, 276] on p "A partir disso, sempre que o evento ocorrer no sistema externo, o lead será ins…" at bounding box center [462, 272] width 524 height 33
click at [538, 264] on span "A partir disso, sempre que o evento ocorrer no sistema externo, o lead será ins…" at bounding box center [458, 272] width 516 height 30
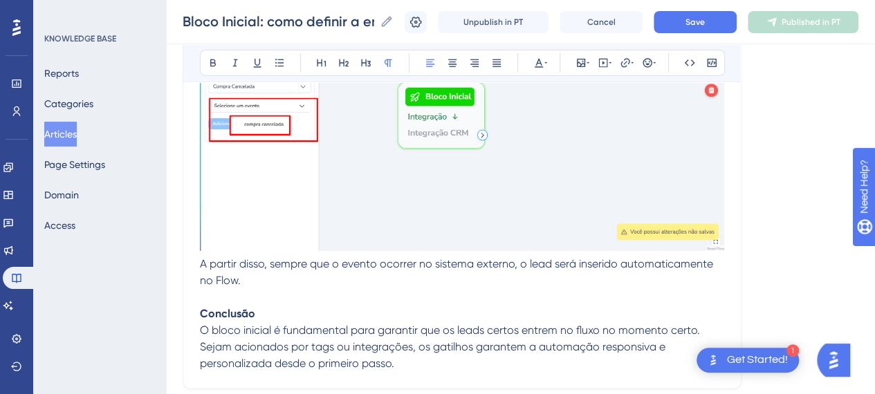
click at [504, 297] on p "Conclusão" at bounding box center [462, 305] width 524 height 33
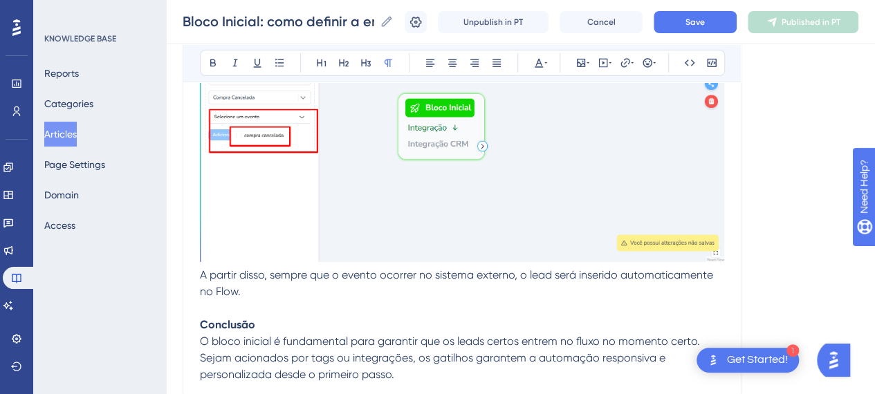
scroll to position [2446, 0]
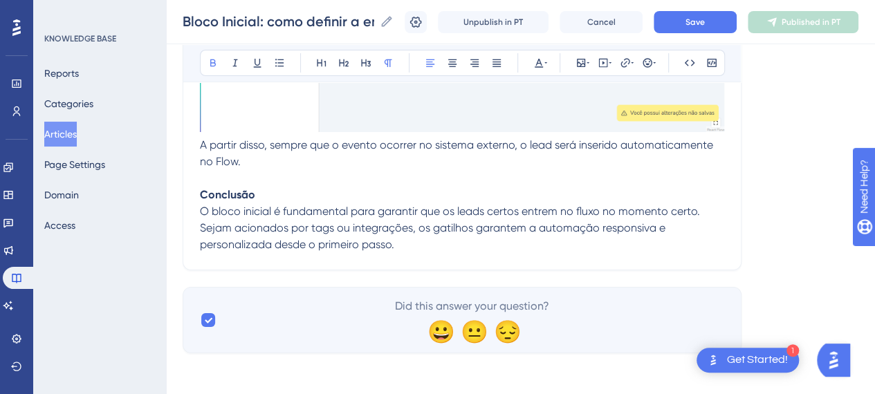
click at [295, 187] on p "Conclusão" at bounding box center [462, 186] width 524 height 33
click at [429, 245] on p "O bloco inicial é fundamental para garantir que os leads certos entrem no fluxo…" at bounding box center [462, 228] width 524 height 50
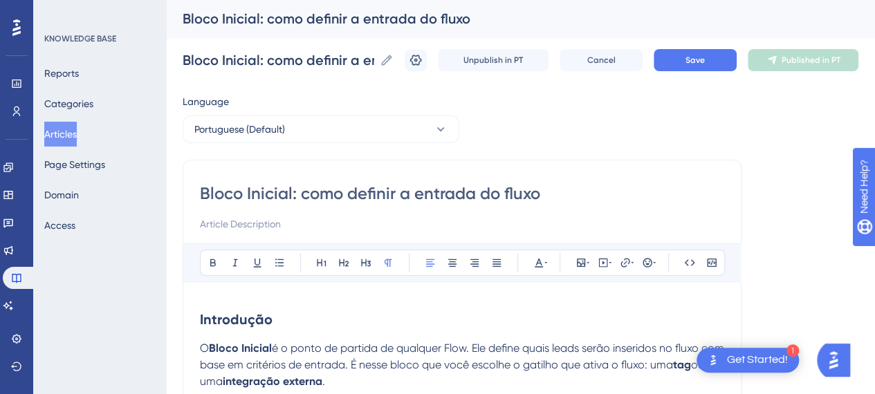
scroll to position [0, 0]
click at [696, 61] on span "Save" at bounding box center [695, 60] width 19 height 11
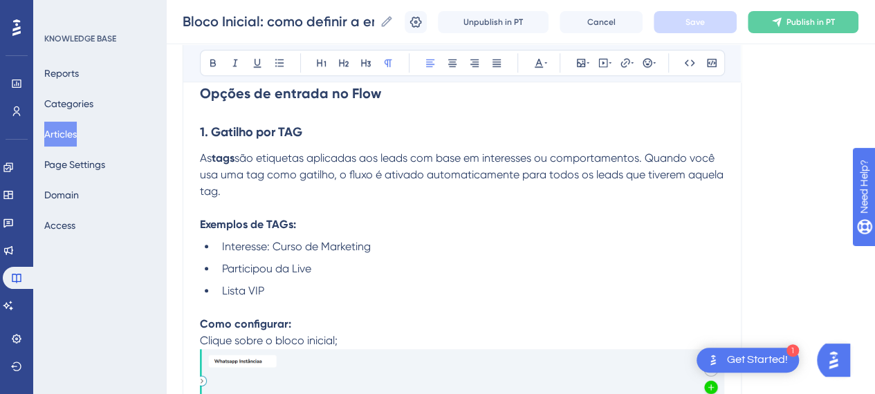
scroll to position [553, 0]
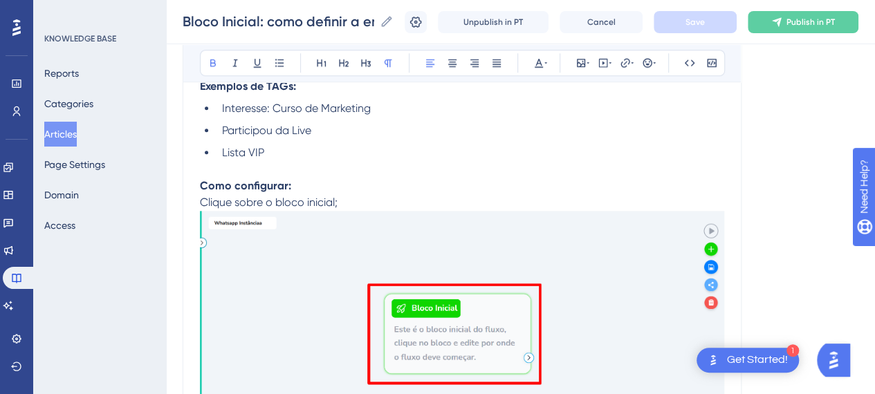
click at [421, 178] on p "Como configurar:" at bounding box center [462, 186] width 524 height 17
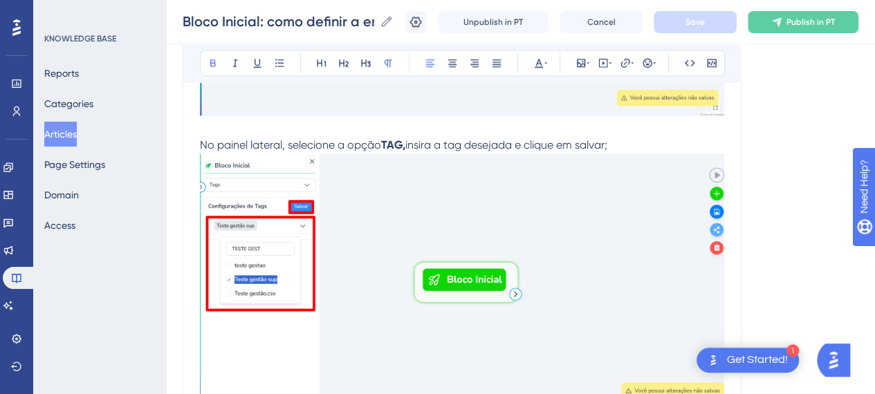
scroll to position [1038, 0]
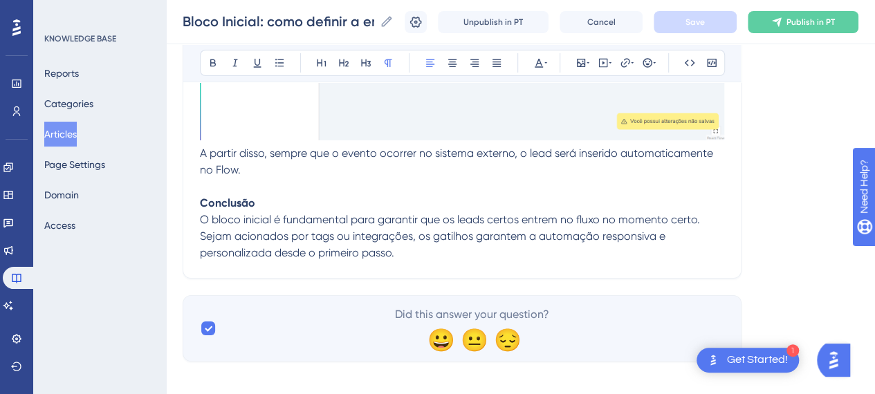
scroll to position [2446, 0]
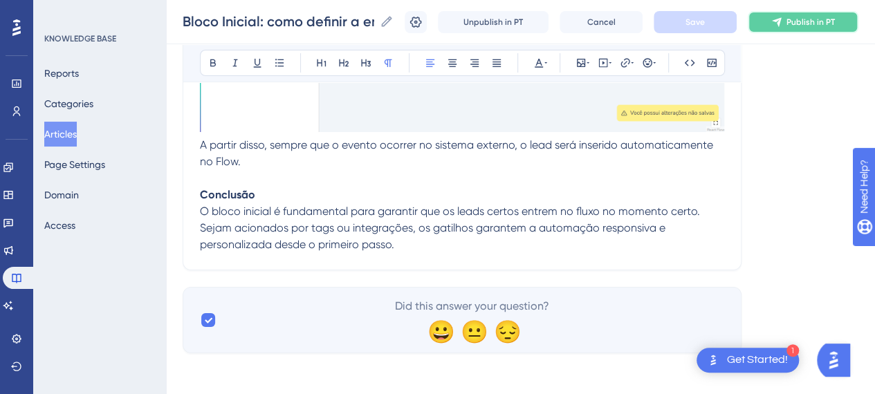
click at [829, 24] on span "Publish in PT" at bounding box center [811, 22] width 48 height 11
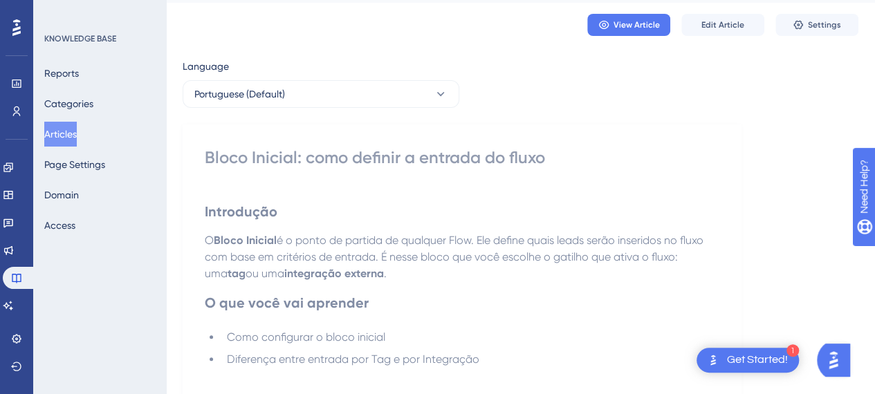
scroll to position [0, 0]
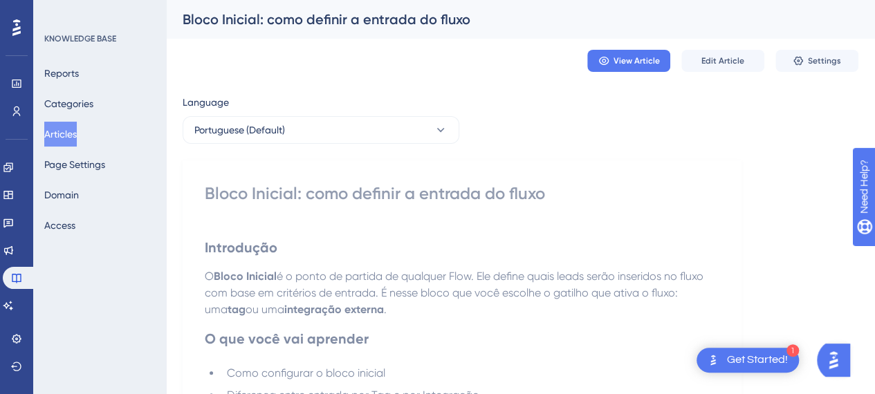
click at [76, 100] on button "Categories" at bounding box center [68, 103] width 49 height 25
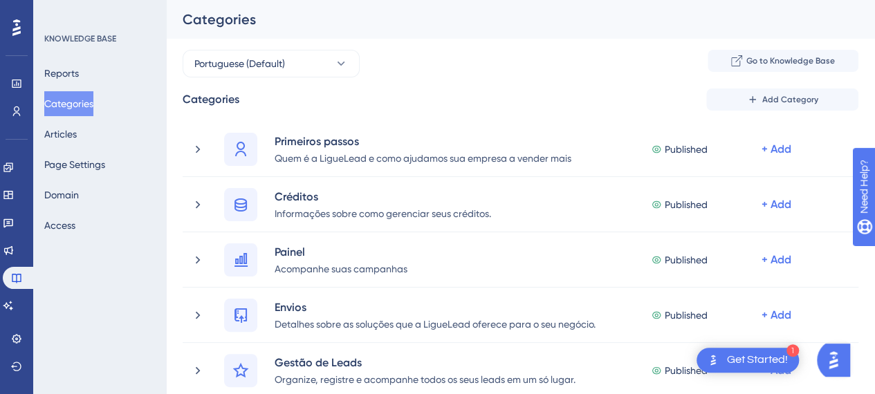
click at [80, 104] on button "Categories" at bounding box center [68, 103] width 49 height 25
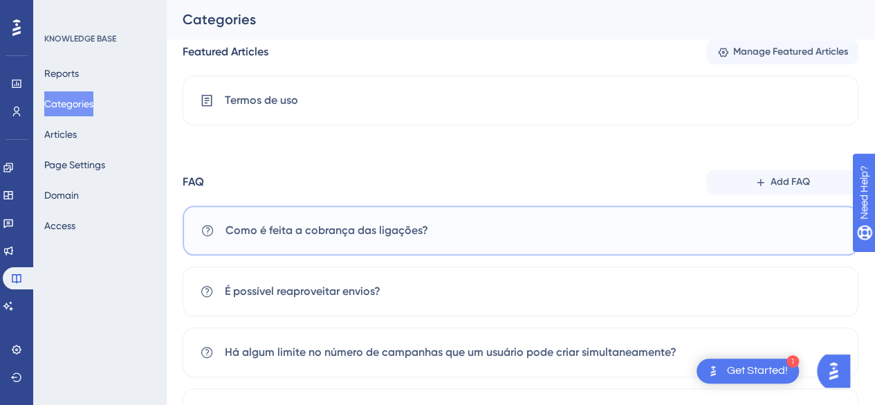
scroll to position [646, 0]
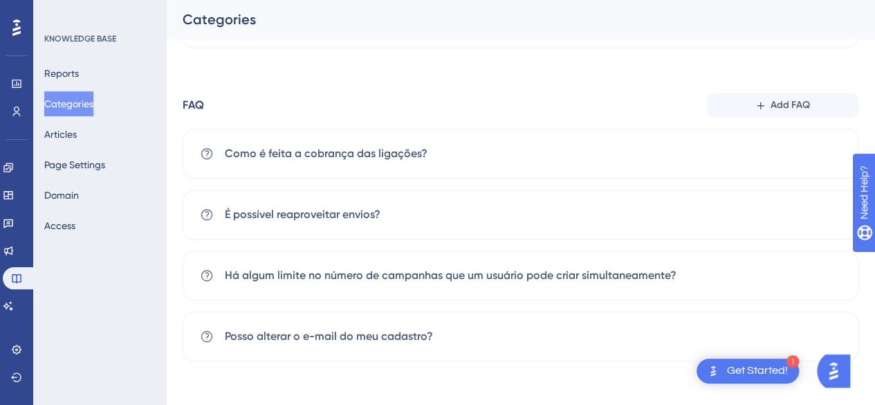
click at [65, 93] on button "Categories" at bounding box center [68, 103] width 49 height 25
click at [69, 102] on button "Categories" at bounding box center [68, 103] width 49 height 25
click at [71, 102] on button "Categories" at bounding box center [68, 103] width 49 height 25
drag, startPoint x: 71, startPoint y: 102, endPoint x: 56, endPoint y: 41, distance: 63.3
click at [71, 102] on button "Categories" at bounding box center [68, 103] width 49 height 25
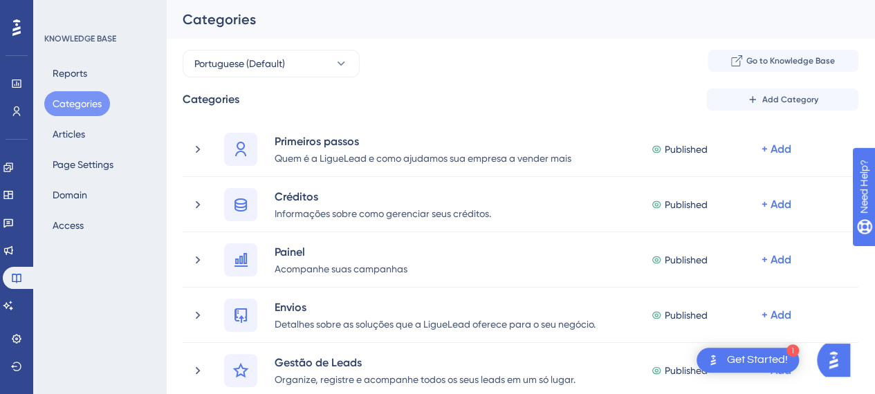
click at [95, 104] on button "Categories" at bounding box center [77, 103] width 66 height 25
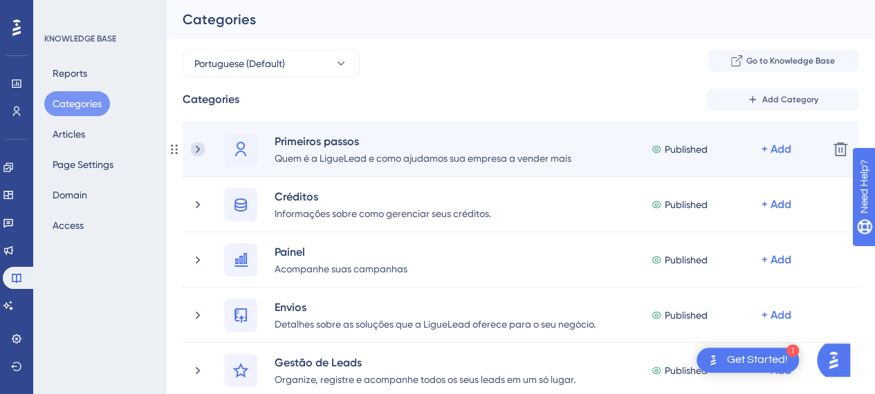
click at [193, 147] on icon at bounding box center [198, 150] width 14 height 14
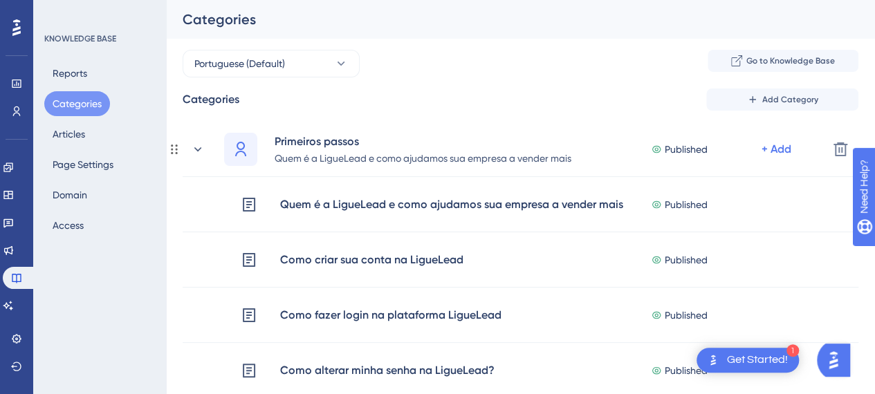
click at [193, 147] on icon at bounding box center [198, 150] width 14 height 14
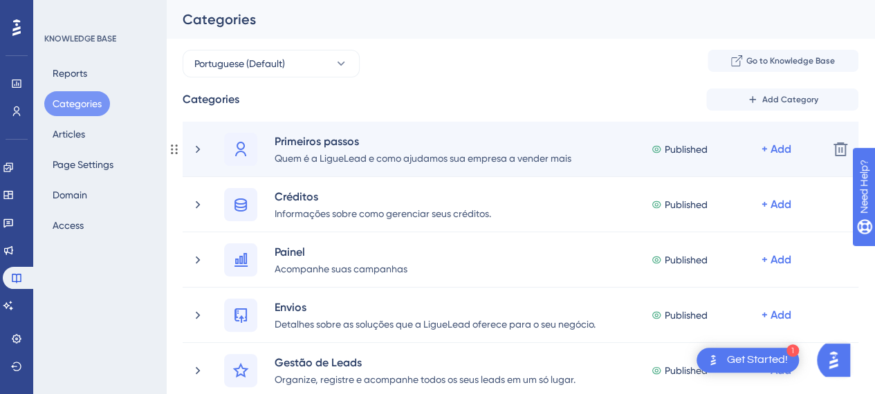
click at [175, 147] on icon at bounding box center [174, 149] width 11 height 11
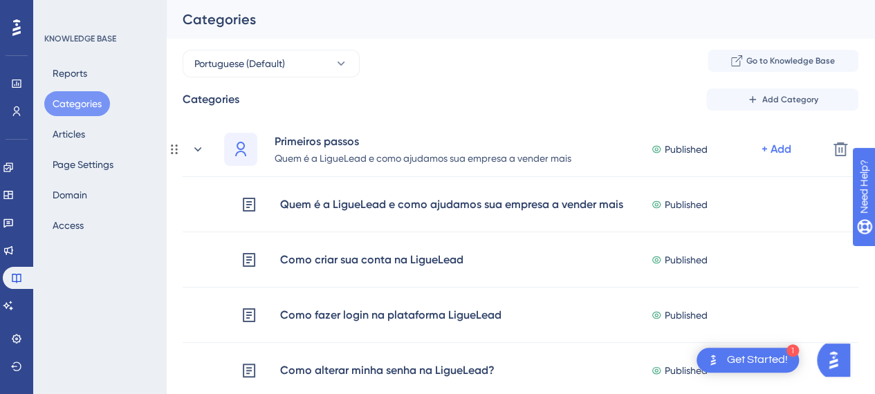
click at [175, 147] on icon at bounding box center [174, 149] width 11 height 11
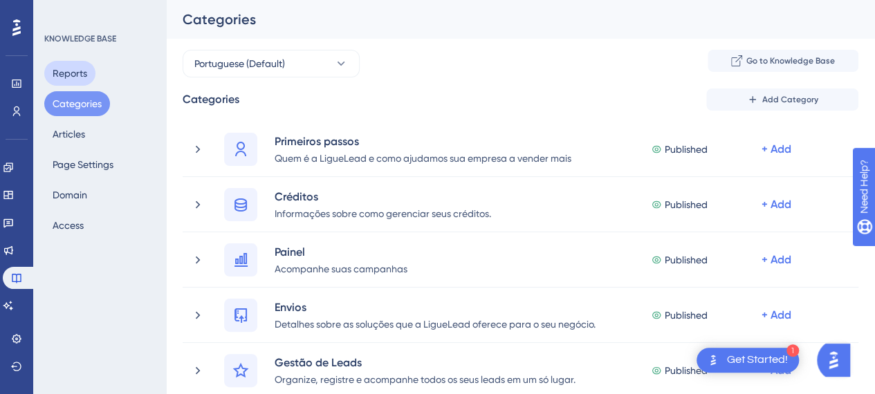
click at [79, 71] on button "Reports" at bounding box center [69, 73] width 51 height 25
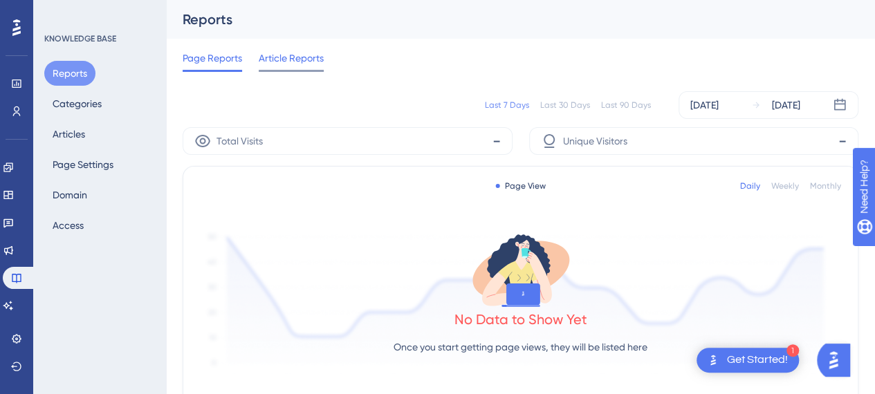
click at [292, 62] on span "Article Reports" at bounding box center [291, 58] width 65 height 17
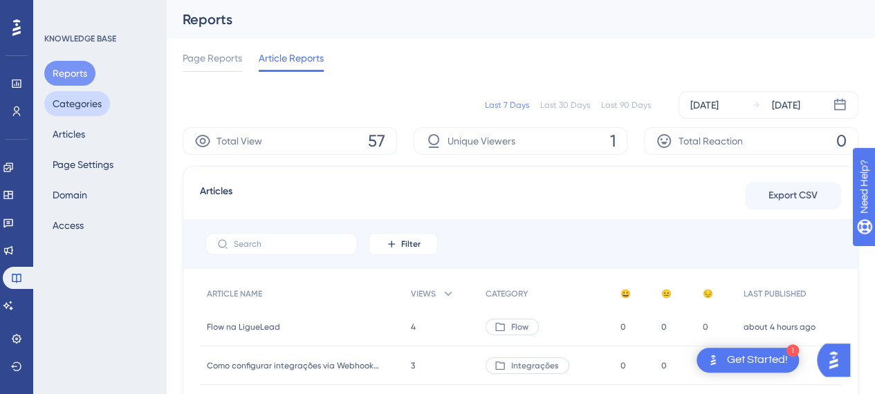
click at [94, 104] on button "Categories" at bounding box center [77, 103] width 66 height 25
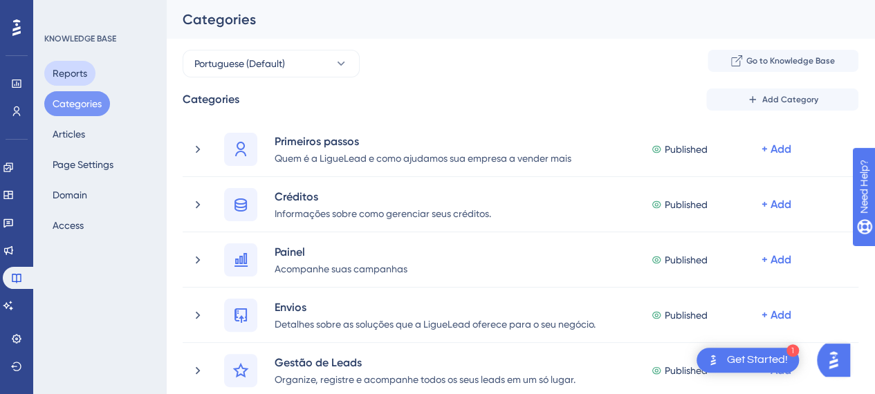
click at [88, 69] on button "Reports" at bounding box center [69, 73] width 51 height 25
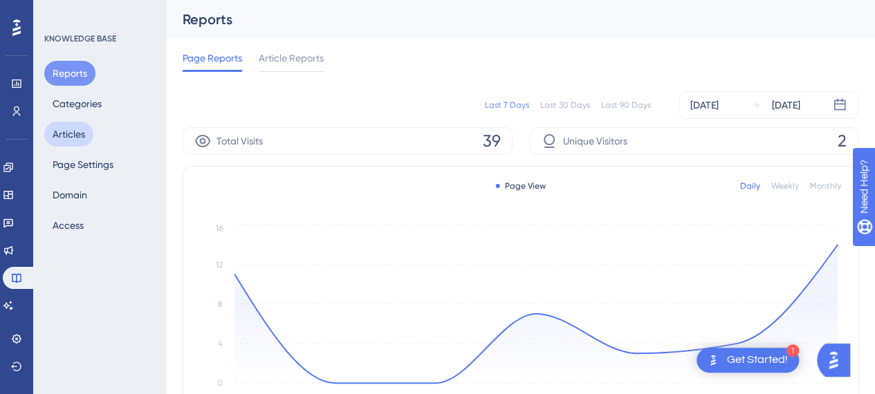
click at [77, 136] on button "Articles" at bounding box center [68, 134] width 49 height 25
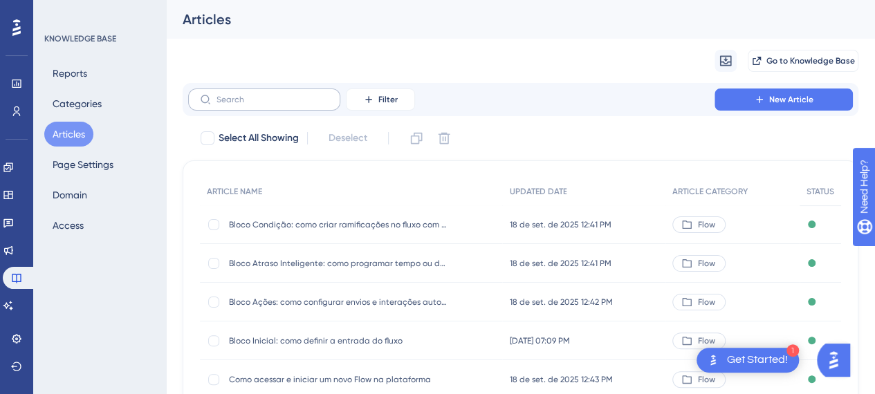
click at [250, 106] on label at bounding box center [264, 100] width 152 height 22
click at [250, 104] on input "text" at bounding box center [273, 100] width 112 height 10
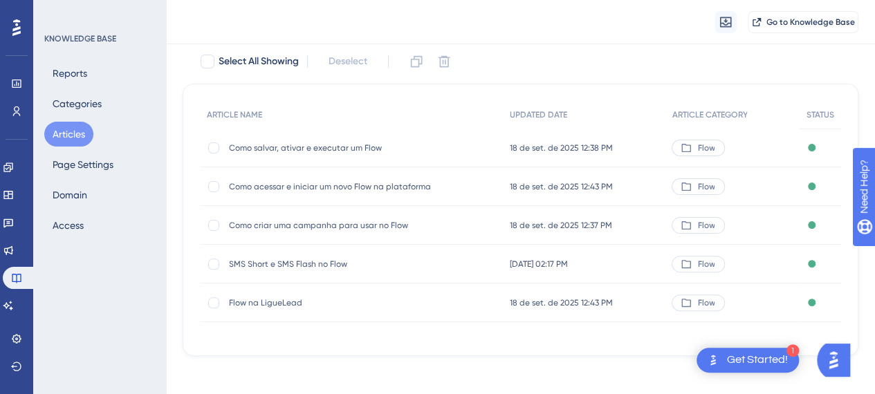
scroll to position [88, 0]
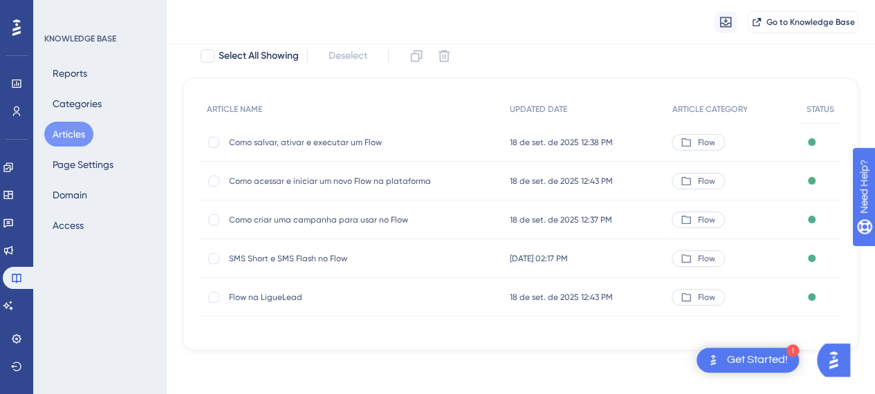
type input "flow"
click at [278, 257] on span "SMS Short e SMS Flash no Flow" at bounding box center [339, 258] width 221 height 11
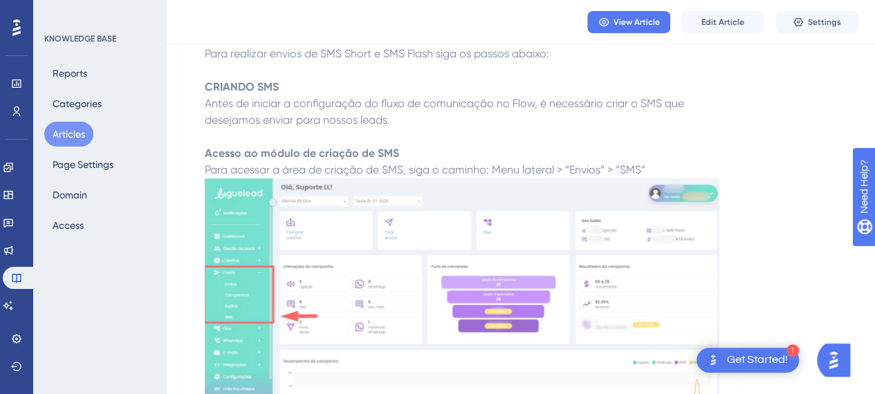
scroll to position [346, 0]
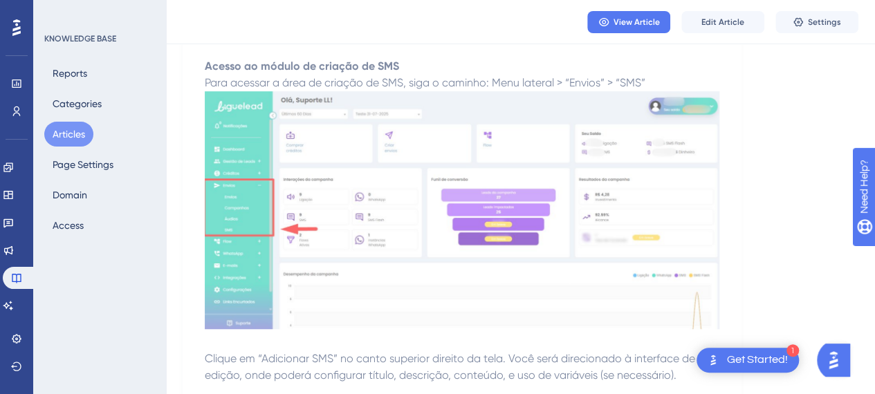
click at [392, 183] on img at bounding box center [462, 210] width 515 height 238
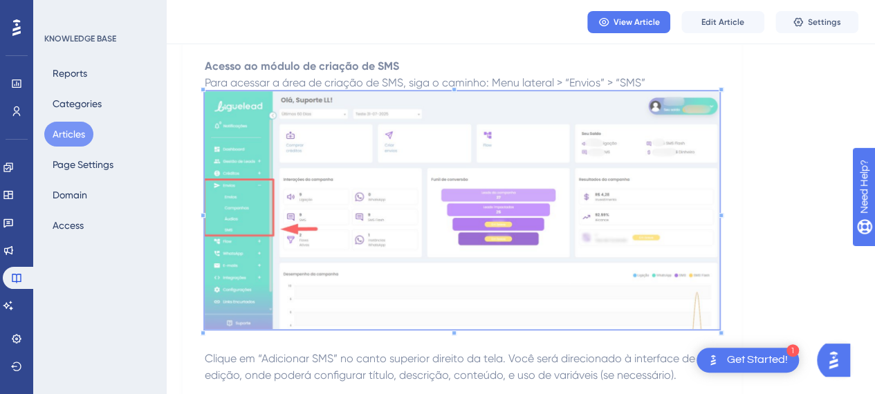
click at [582, 174] on img at bounding box center [462, 210] width 515 height 238
click at [580, 230] on img at bounding box center [462, 210] width 515 height 238
click at [704, 15] on button "Edit Article" at bounding box center [722, 22] width 83 height 22
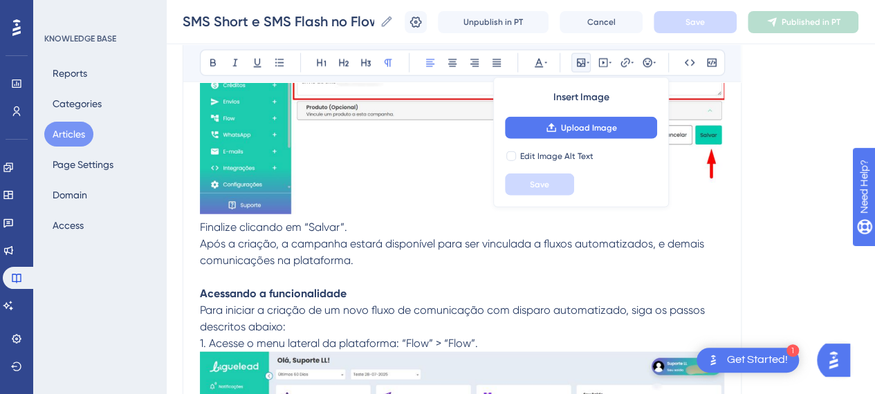
scroll to position [4076, 0]
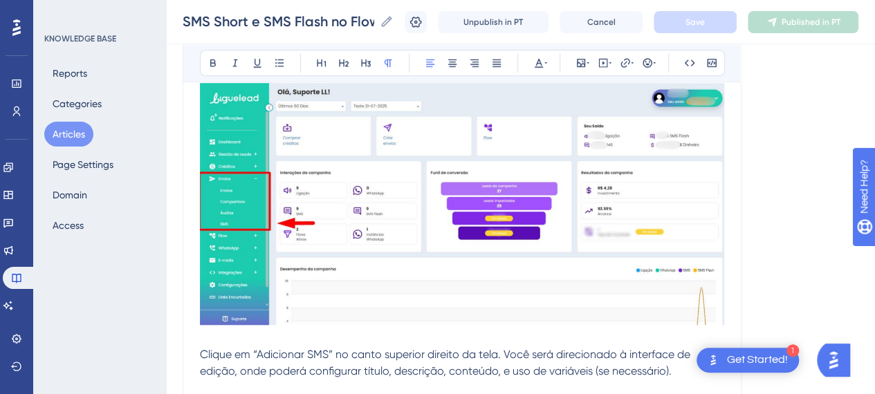
scroll to position [346, 0]
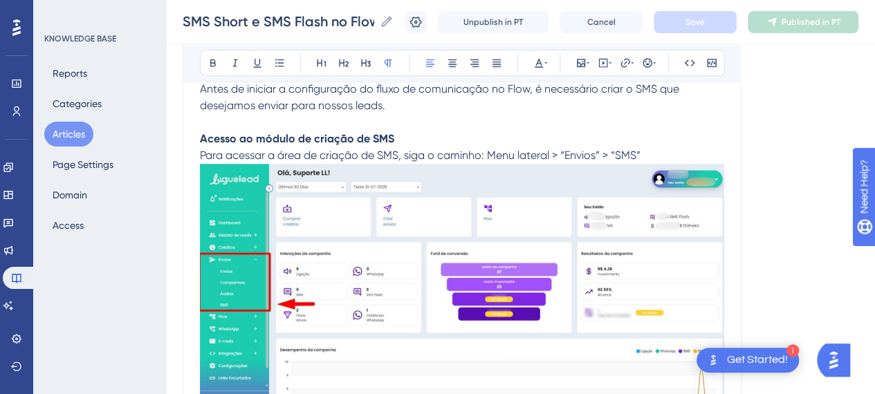
click at [396, 257] on img at bounding box center [462, 285] width 524 height 242
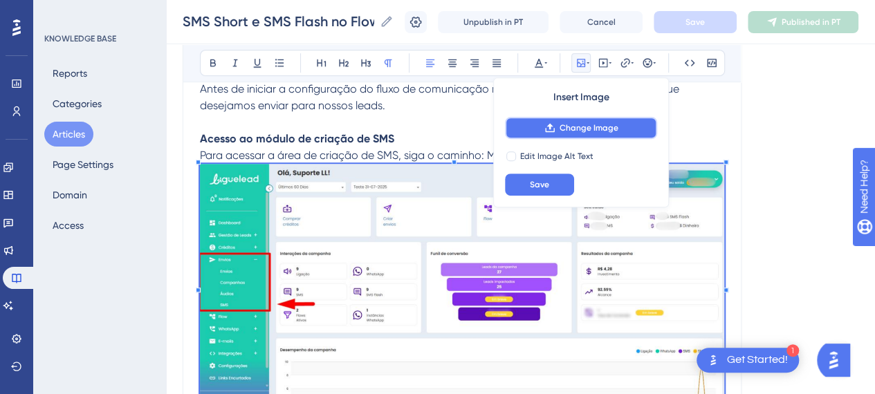
click at [560, 129] on span "Change Image" at bounding box center [589, 127] width 59 height 11
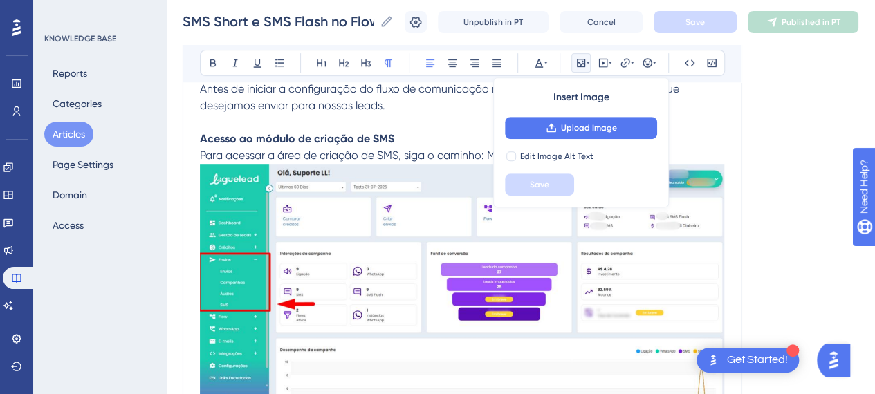
click at [315, 147] on p "Acesso ao módulo de criação de SMS Para acessar a área de criação de SMS, siga …" at bounding box center [462, 271] width 524 height 280
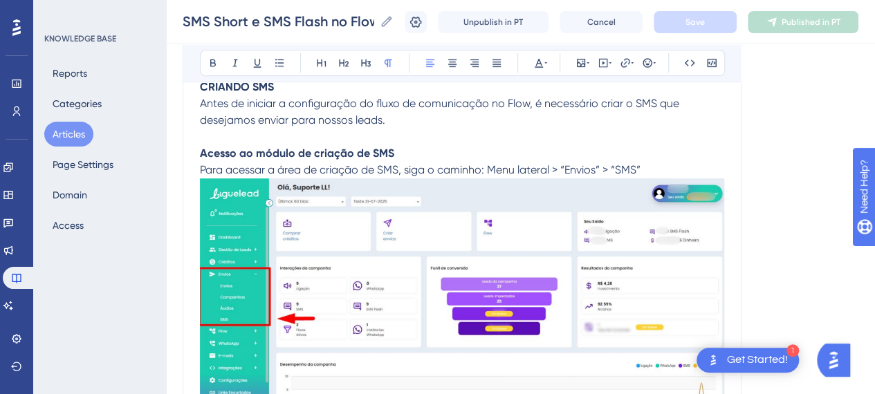
scroll to position [415, 0]
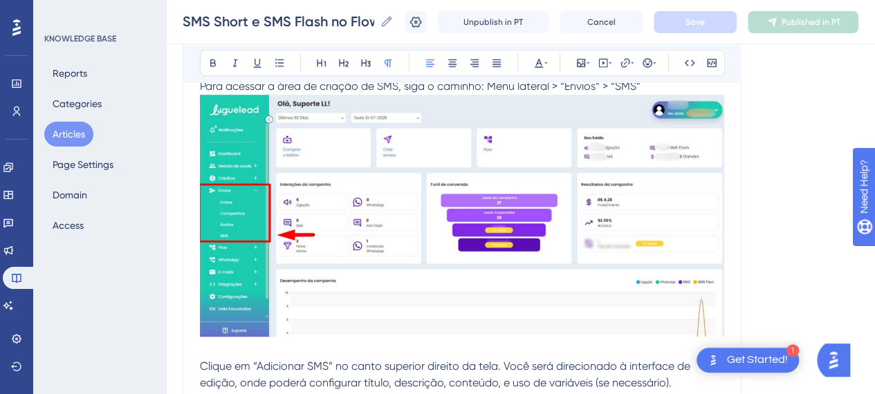
click at [421, 192] on img at bounding box center [462, 216] width 524 height 242
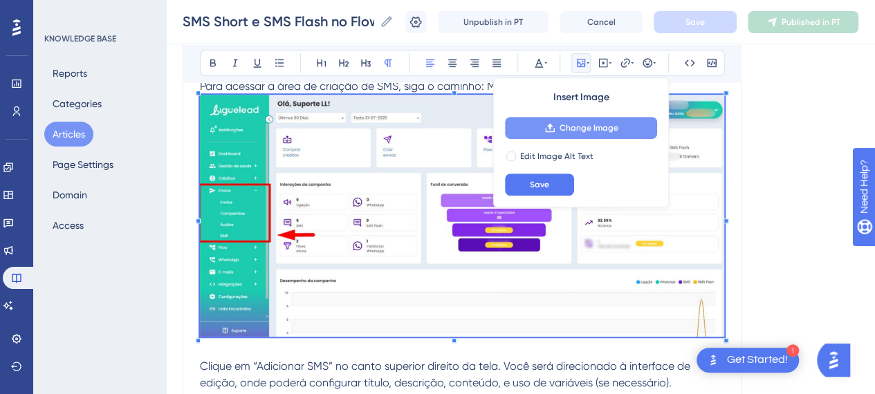
click at [574, 129] on span "Change Image" at bounding box center [589, 127] width 59 height 11
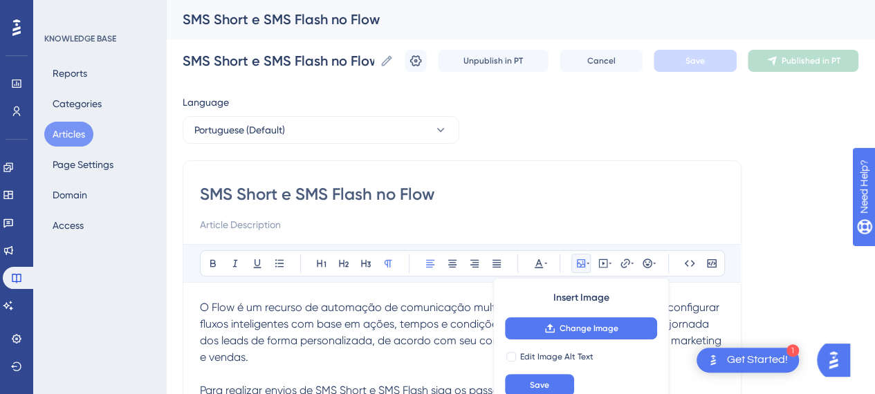
scroll to position [208, 0]
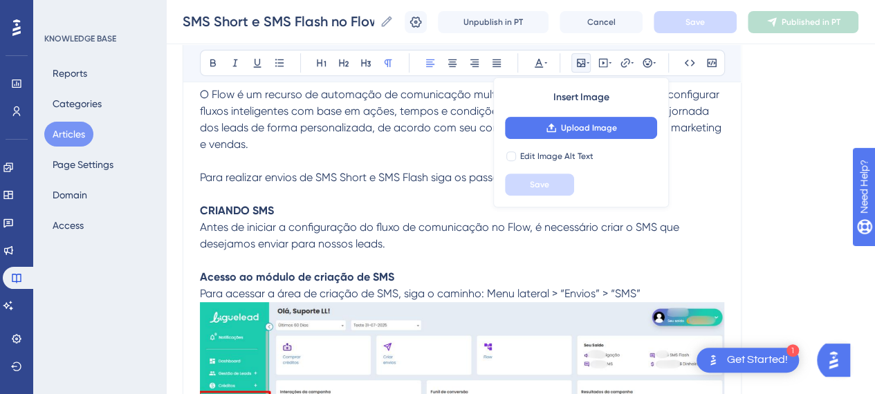
click at [329, 226] on span "Antes de iniciar a configuração do fluxo de comunicação no Flow, é necessário c…" at bounding box center [441, 236] width 482 height 30
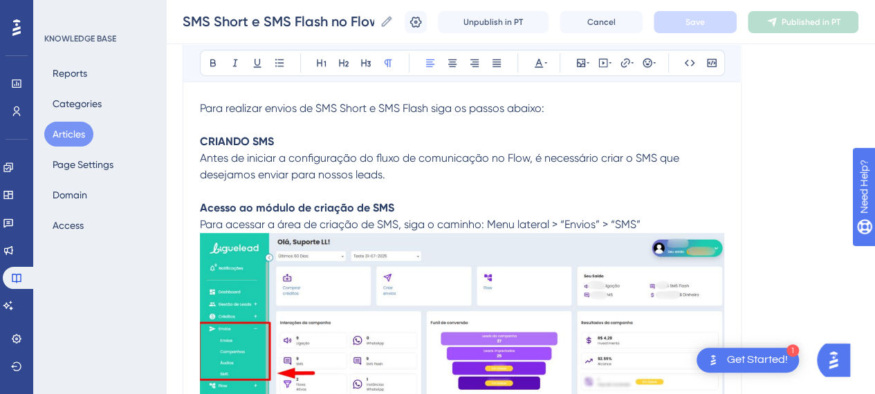
scroll to position [415, 0]
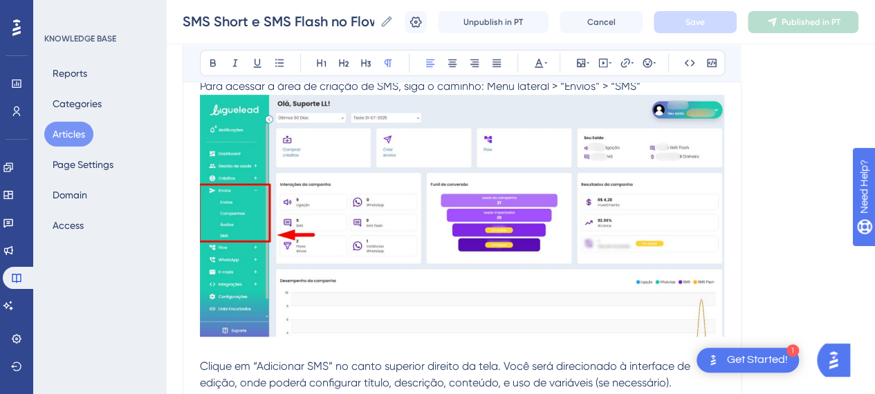
click at [407, 215] on img at bounding box center [462, 216] width 524 height 242
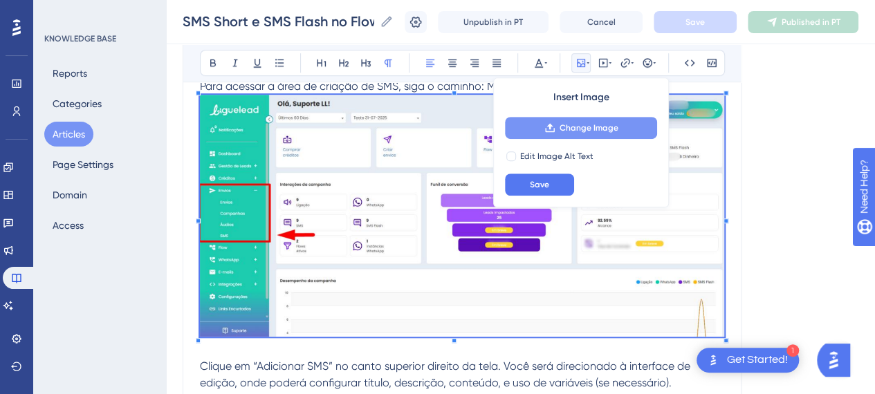
click at [560, 125] on span "Change Image" at bounding box center [589, 127] width 59 height 11
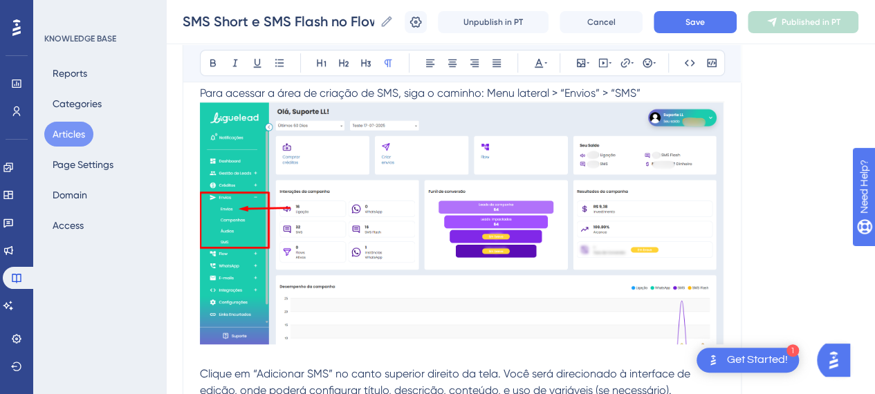
scroll to position [346, 0]
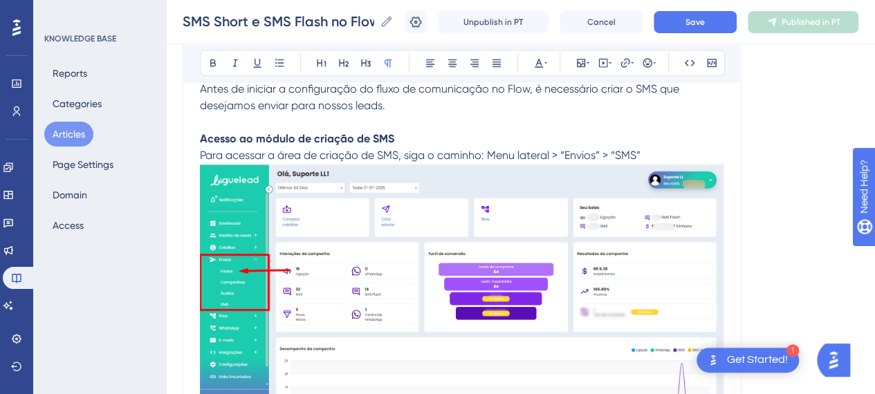
click at [382, 237] on img at bounding box center [462, 285] width 524 height 243
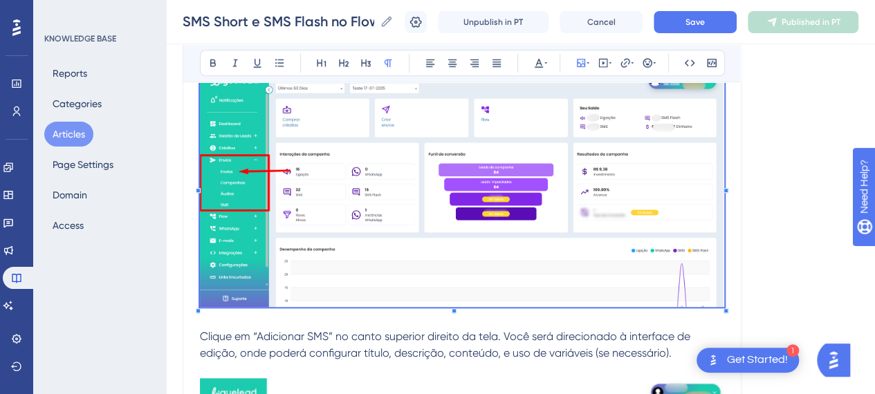
scroll to position [484, 0]
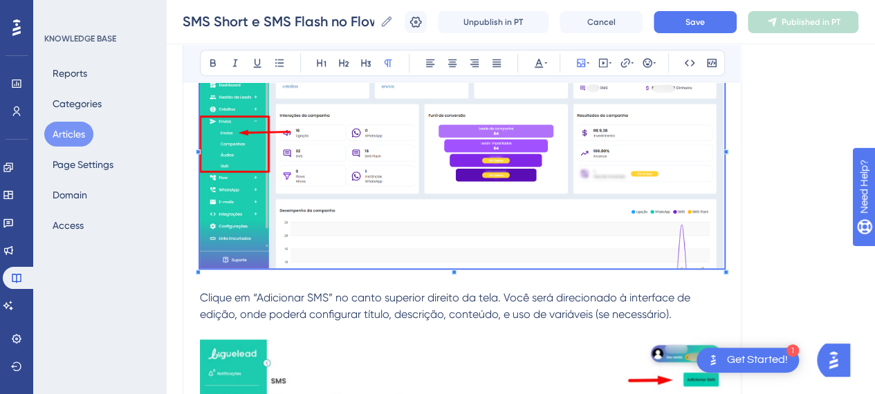
click at [449, 118] on img at bounding box center [462, 147] width 524 height 243
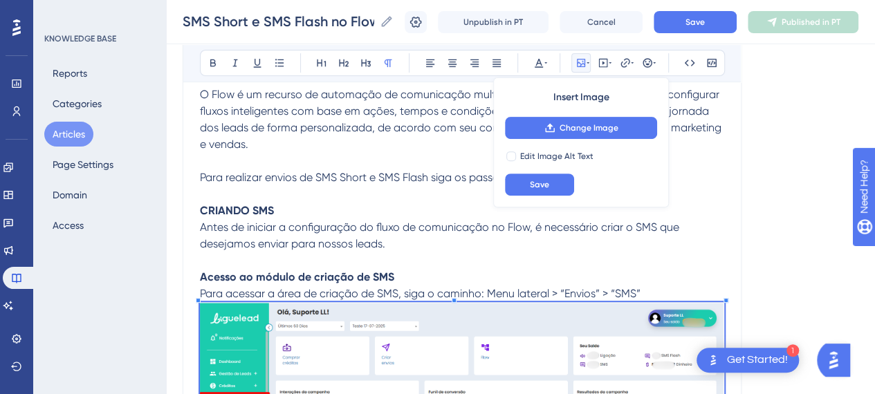
scroll to position [346, 0]
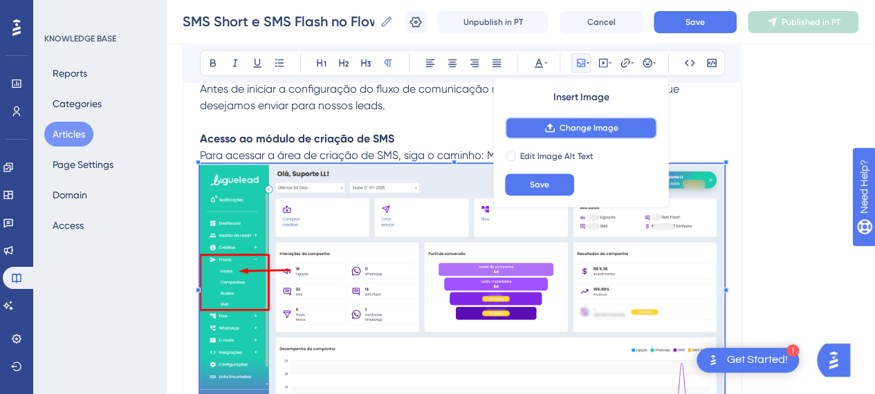
click at [588, 128] on span "Change Image" at bounding box center [589, 127] width 59 height 11
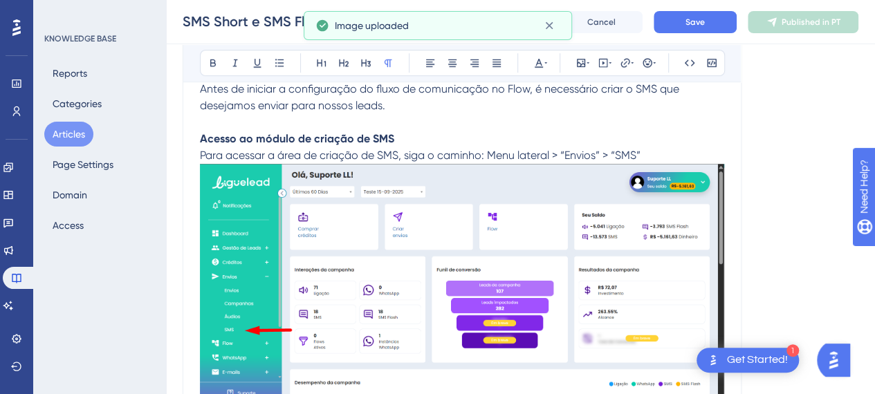
click at [562, 288] on img at bounding box center [462, 283] width 524 height 239
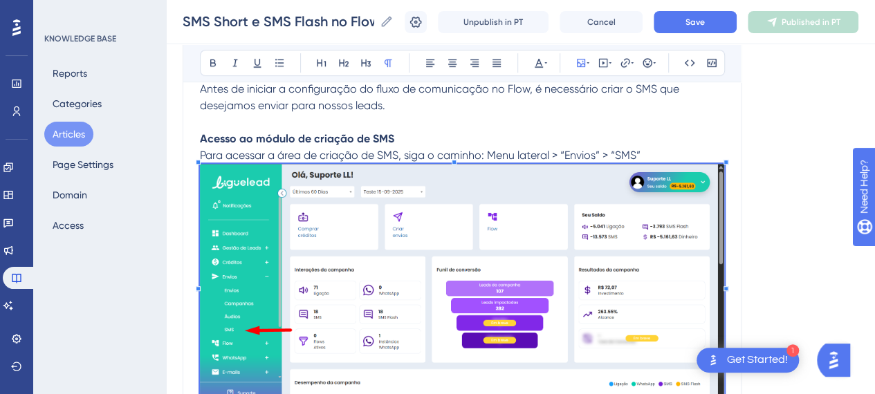
click at [589, 234] on img at bounding box center [462, 283] width 524 height 239
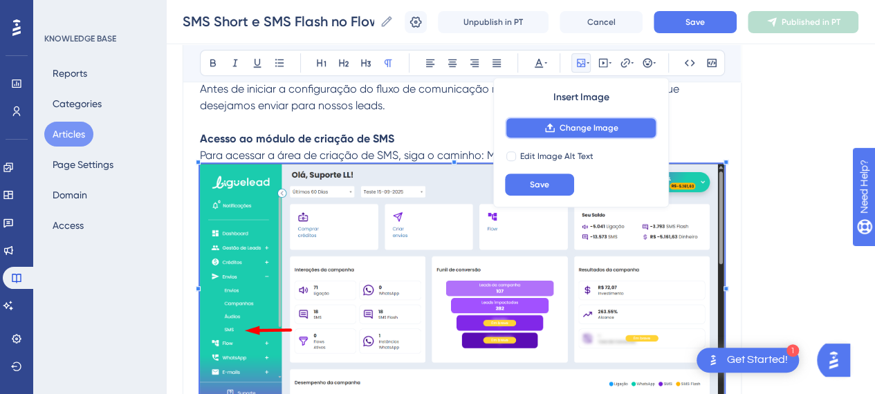
click at [586, 127] on span "Change Image" at bounding box center [589, 127] width 59 height 11
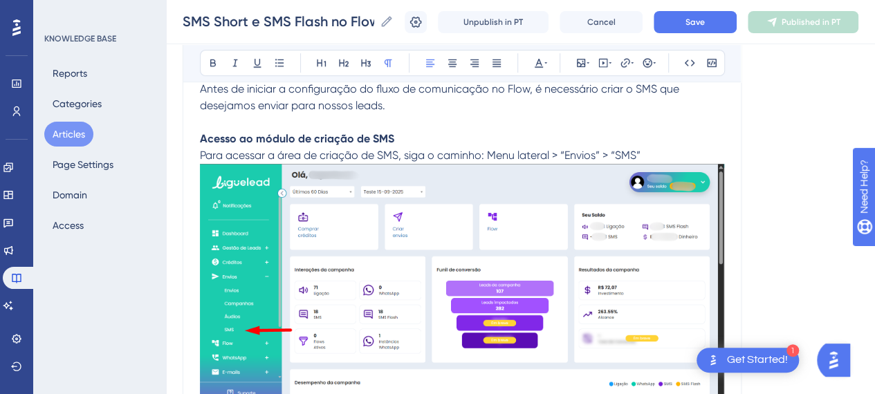
click at [432, 106] on p "Antes de iniciar a configuração do fluxo de comunicação no Flow, é necessário c…" at bounding box center [462, 97] width 524 height 33
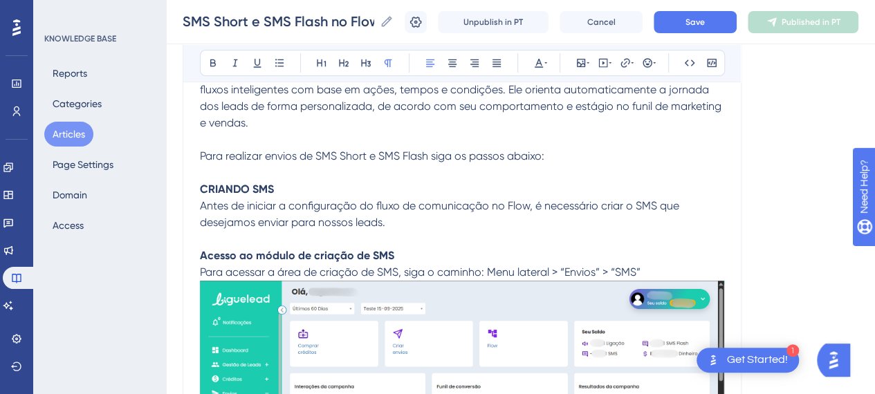
scroll to position [208, 0]
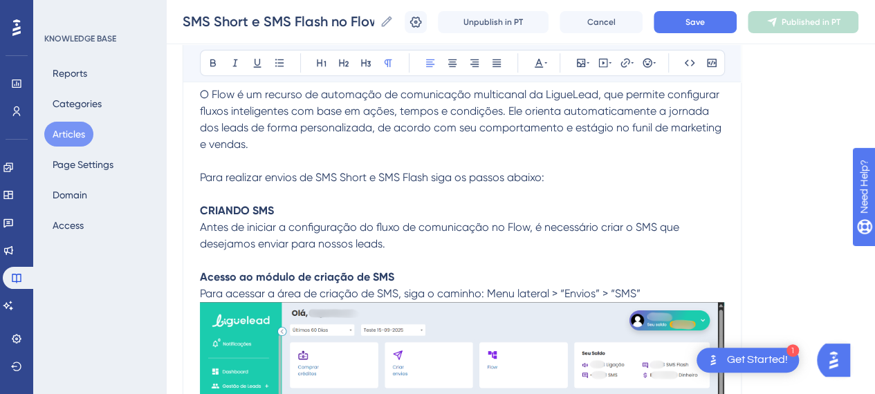
click at [418, 249] on p "Antes de iniciar a configuração do fluxo de comunicação no Flow, é necessário c…" at bounding box center [462, 235] width 524 height 33
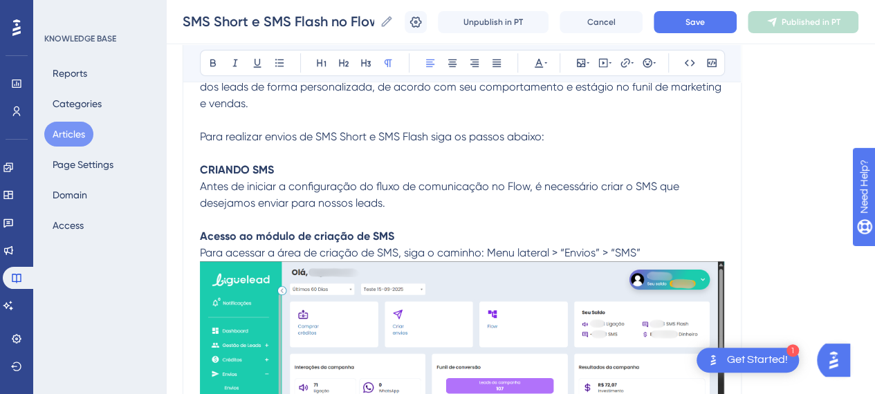
scroll to position [277, 0]
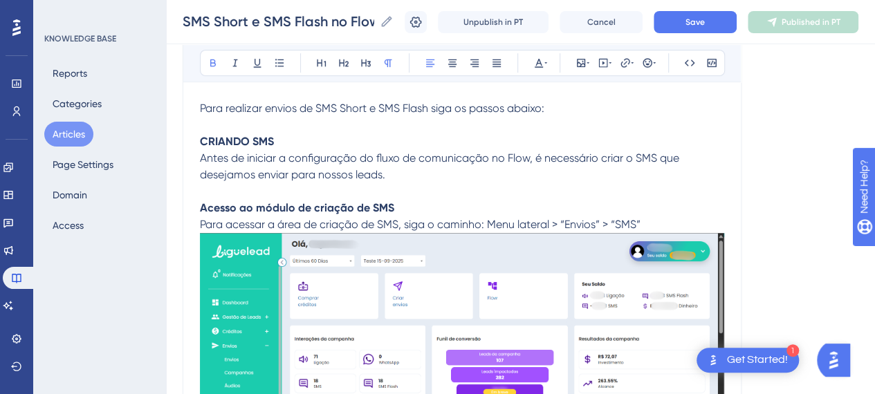
click at [412, 211] on p "Acesso ao módulo de criação de SMS Para acessar a área de criação de SMS, siga …" at bounding box center [462, 338] width 524 height 277
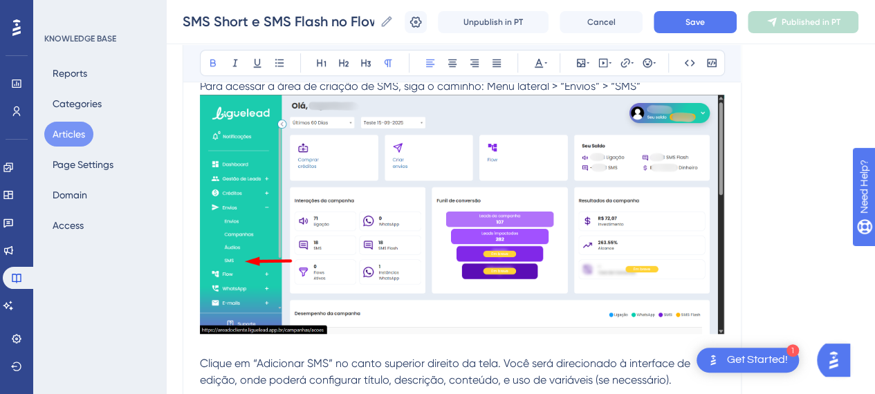
scroll to position [484, 0]
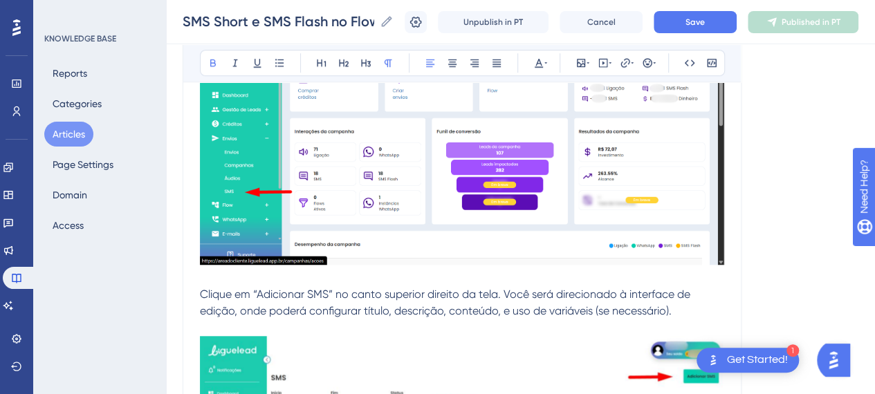
click at [226, 270] on p at bounding box center [462, 278] width 524 height 17
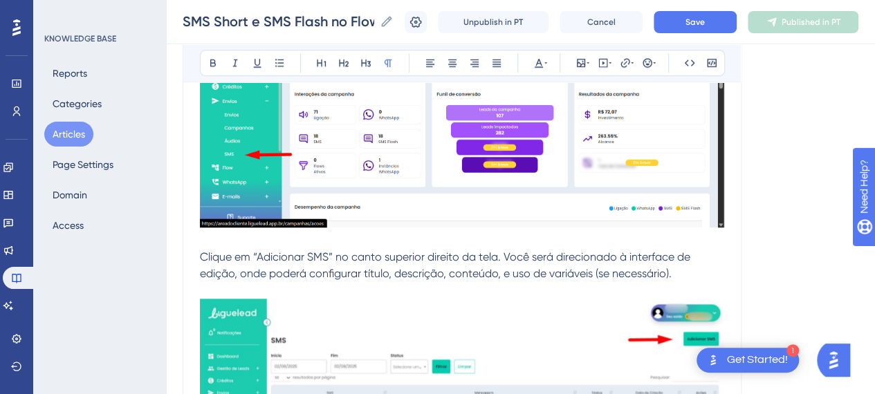
scroll to position [553, 0]
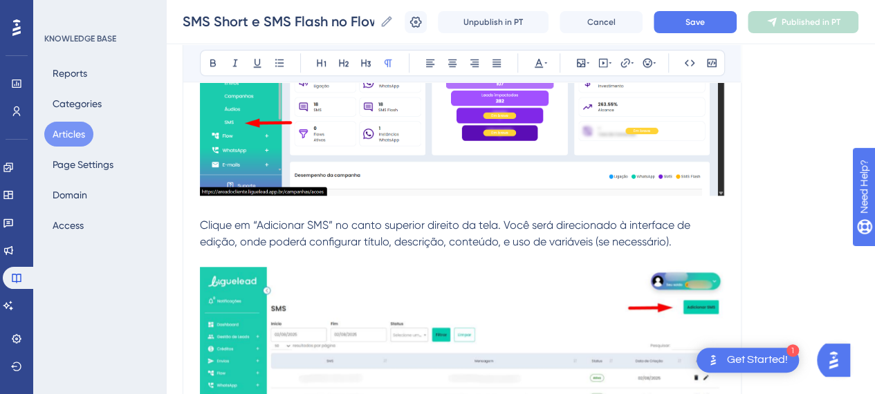
click at [408, 250] on p at bounding box center [462, 258] width 524 height 17
drag, startPoint x: 253, startPoint y: 225, endPoint x: 334, endPoint y: 224, distance: 80.9
click at [334, 224] on span "Clique em “Adicionar SMS” no canto superior direito da tela. Você será direcion…" at bounding box center [446, 234] width 493 height 30
click at [219, 62] on button at bounding box center [212, 62] width 19 height 19
click at [448, 234] on p "Clique em “Adicionar SMS” no canto superior direito da tela. Você será direcion…" at bounding box center [462, 233] width 524 height 33
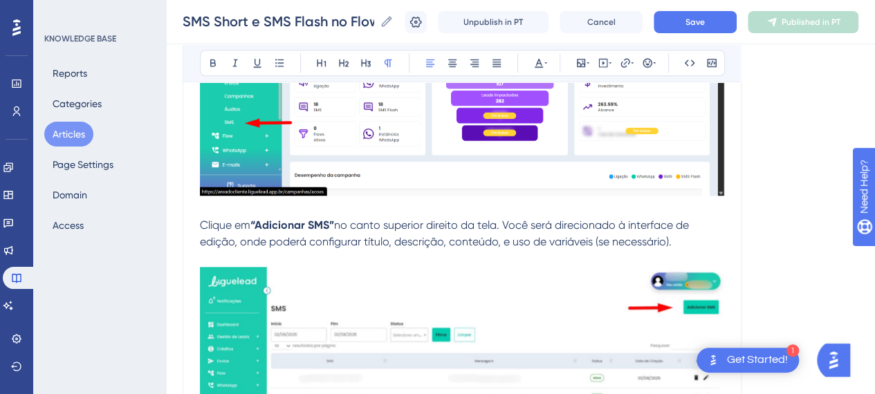
scroll to position [692, 0]
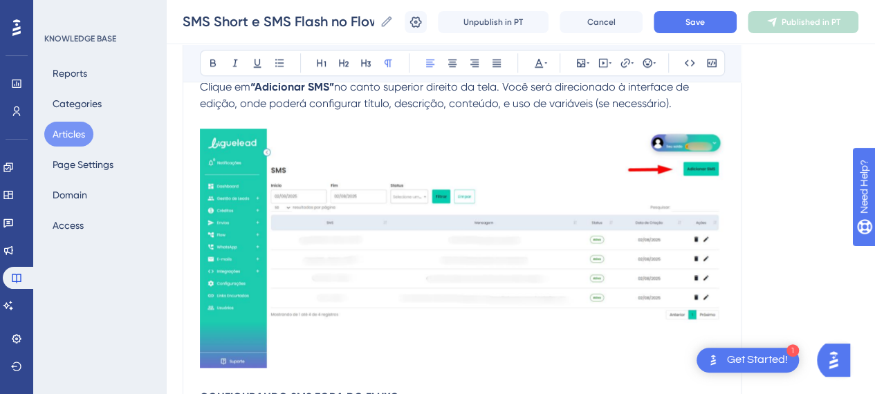
click at [562, 254] on img at bounding box center [462, 248] width 524 height 239
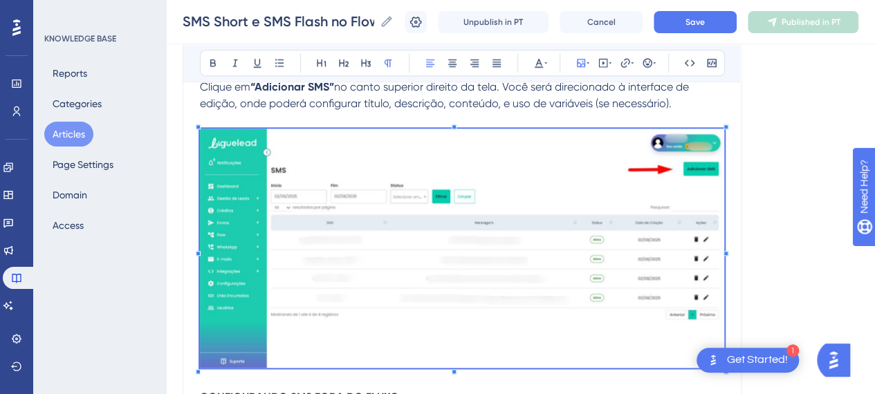
click at [656, 259] on img at bounding box center [462, 248] width 524 height 239
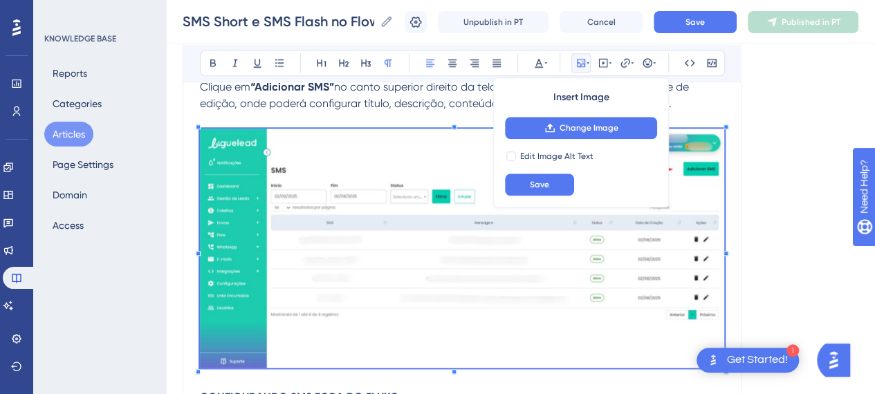
click at [434, 293] on img at bounding box center [462, 248] width 524 height 239
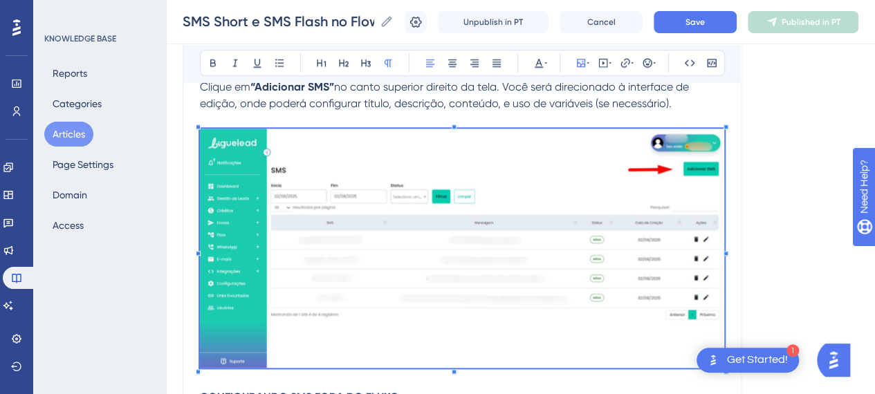
drag, startPoint x: 450, startPoint y: 282, endPoint x: 454, endPoint y: 275, distance: 8.7
click at [449, 282] on img at bounding box center [462, 248] width 524 height 239
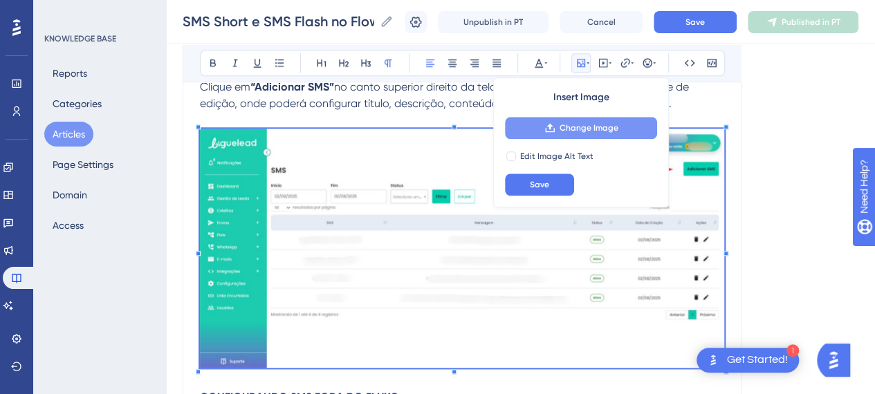
click at [585, 132] on span "Change Image" at bounding box center [589, 127] width 59 height 11
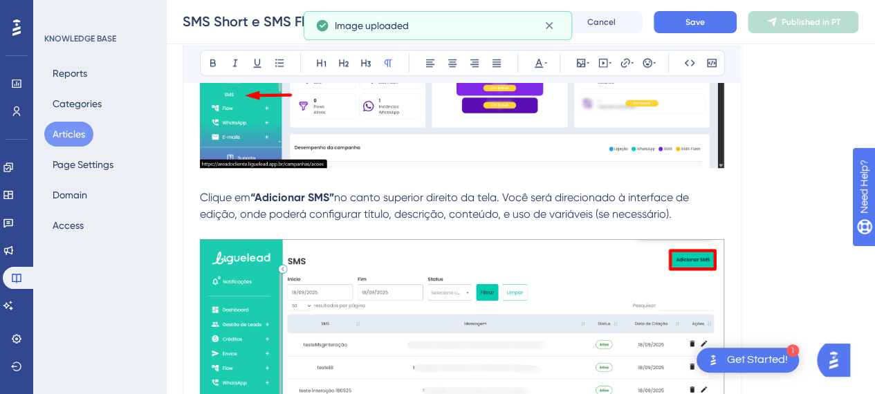
scroll to position [553, 0]
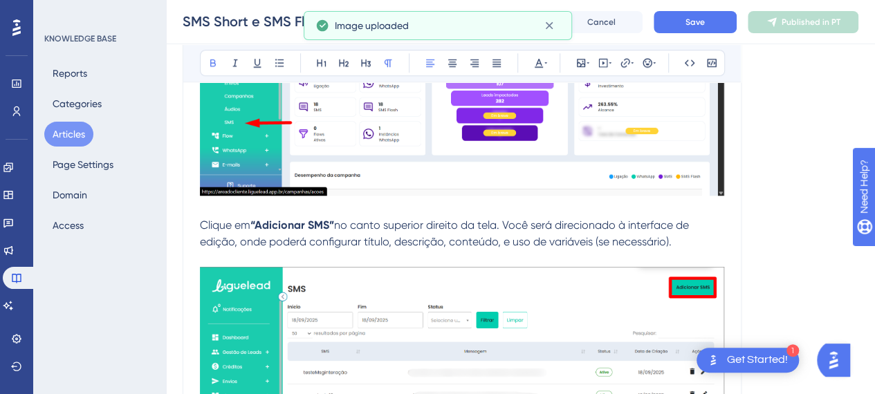
click at [285, 228] on strong "“Adicionar SMS”" at bounding box center [292, 225] width 84 height 13
